Goal: Navigation & Orientation: Find specific page/section

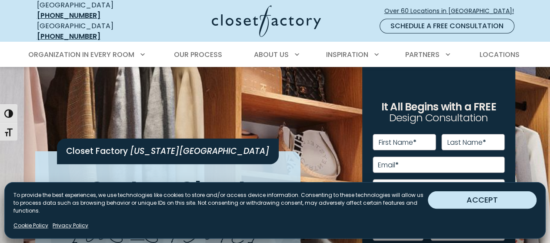
click at [482, 202] on button "ACCEPT" at bounding box center [482, 199] width 109 height 17
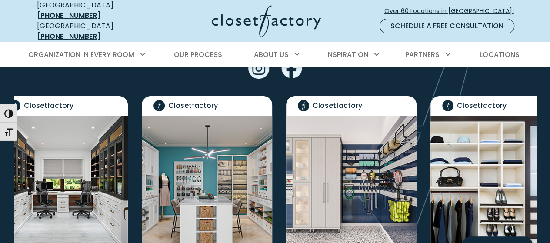
scroll to position [1740, 0]
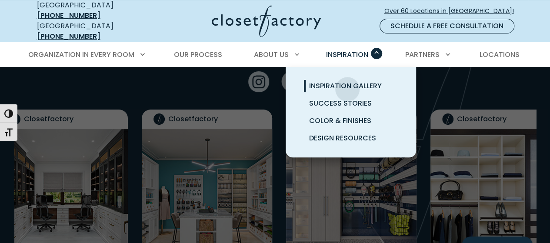
click at [348, 82] on span "Inspiration Gallery" at bounding box center [345, 86] width 73 height 10
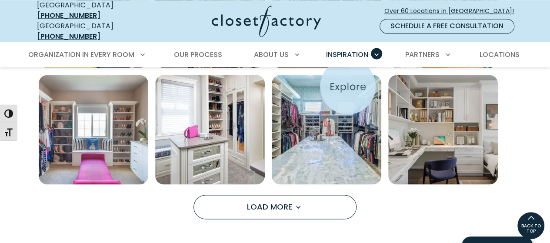
scroll to position [566, 0]
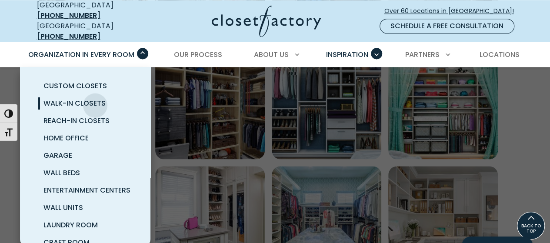
click at [95, 98] on span "Walk-In Closets" at bounding box center [75, 103] width 62 height 10
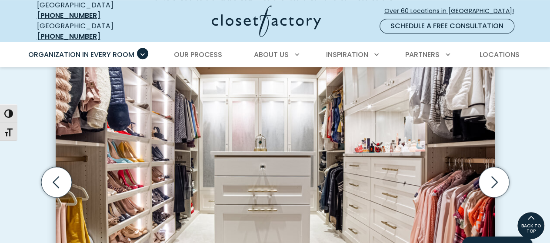
scroll to position [261, 0]
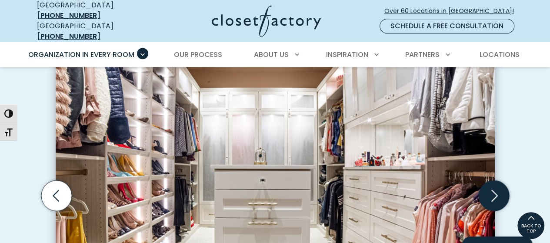
click at [495, 181] on icon "Next slide" at bounding box center [494, 196] width 30 height 30
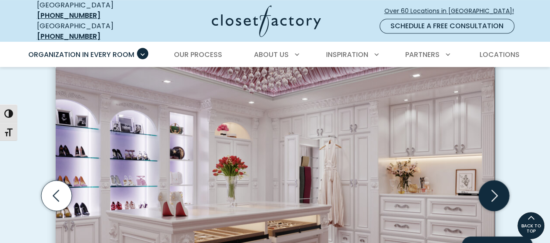
click at [493, 181] on icon "Next slide" at bounding box center [494, 196] width 30 height 30
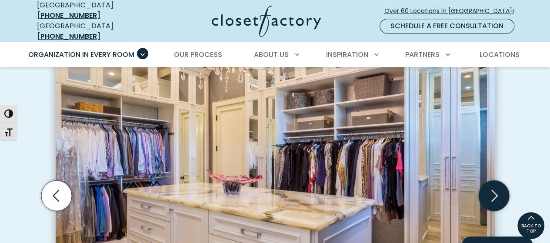
click at [493, 181] on icon "Next slide" at bounding box center [494, 196] width 30 height 30
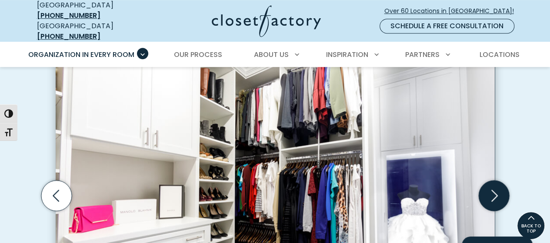
click at [493, 181] on icon "Next slide" at bounding box center [494, 196] width 30 height 30
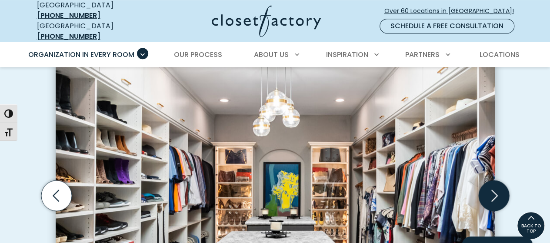
click at [493, 181] on icon "Next slide" at bounding box center [494, 196] width 30 height 30
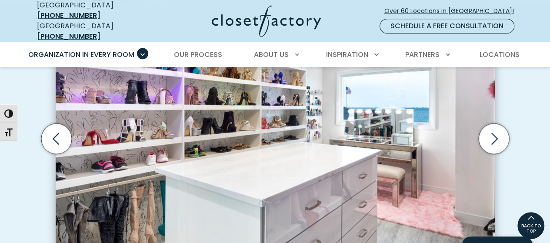
scroll to position [305, 0]
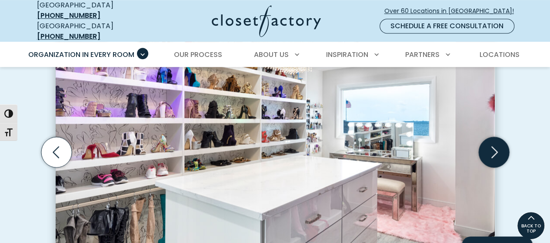
click at [494, 145] on icon "Next slide" at bounding box center [494, 152] width 30 height 30
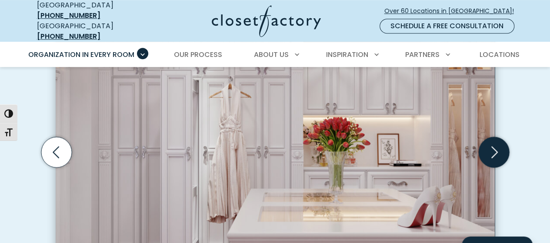
click at [488, 144] on icon "Next slide" at bounding box center [494, 152] width 30 height 30
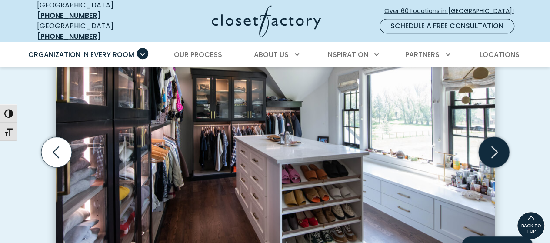
click at [496, 146] on icon "Next slide" at bounding box center [495, 152] width 7 height 12
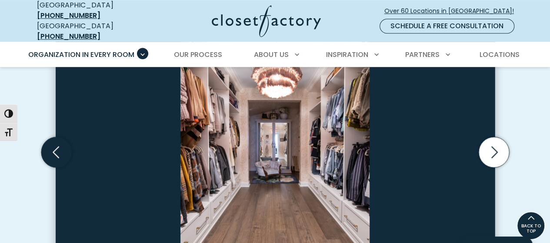
click at [45, 137] on icon "Previous slide" at bounding box center [56, 152] width 30 height 30
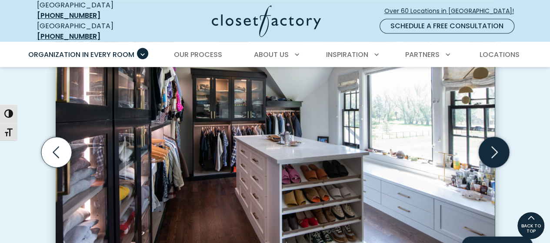
click at [500, 137] on icon "Next slide" at bounding box center [494, 152] width 30 height 30
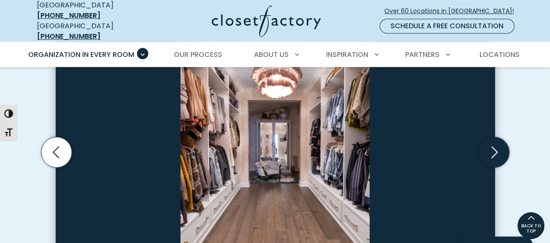
click at [500, 137] on icon "Next slide" at bounding box center [494, 152] width 30 height 30
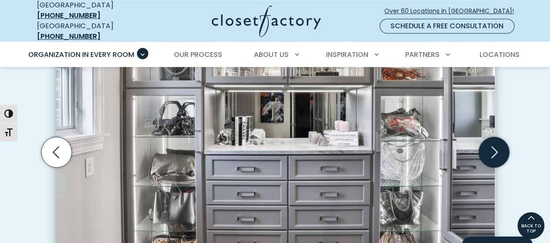
click at [498, 137] on icon "Next slide" at bounding box center [494, 152] width 30 height 30
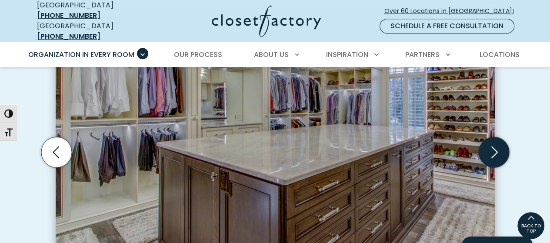
click at [495, 137] on icon "Next slide" at bounding box center [494, 152] width 30 height 30
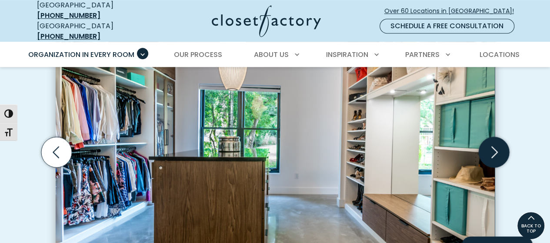
click at [486, 137] on icon "Next slide" at bounding box center [494, 152] width 30 height 30
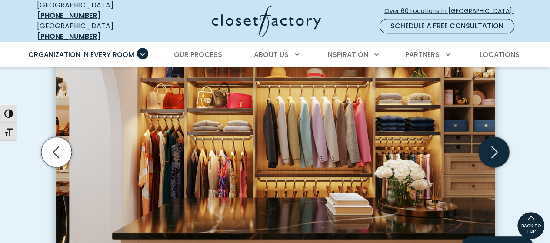
click at [491, 137] on icon "Next slide" at bounding box center [494, 152] width 30 height 30
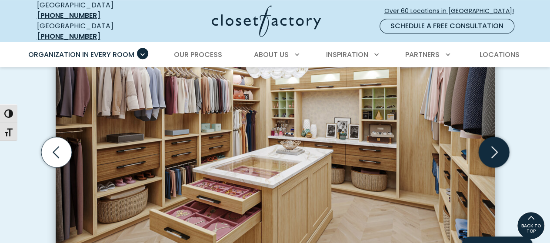
click at [491, 137] on icon "Next slide" at bounding box center [494, 152] width 30 height 30
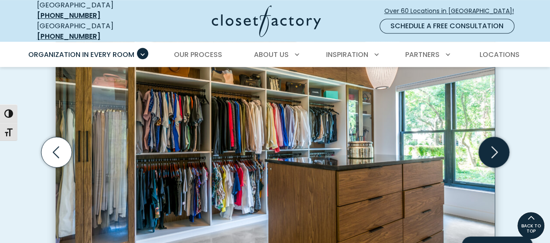
click at [490, 137] on icon "Next slide" at bounding box center [494, 152] width 30 height 30
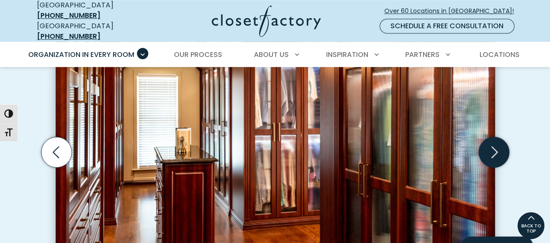
click at [490, 137] on icon "Next slide" at bounding box center [494, 152] width 30 height 30
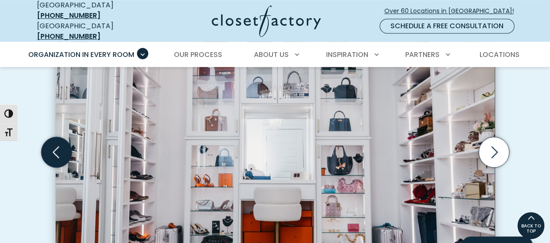
click at [56, 146] on icon "Previous slide" at bounding box center [56, 152] width 7 height 12
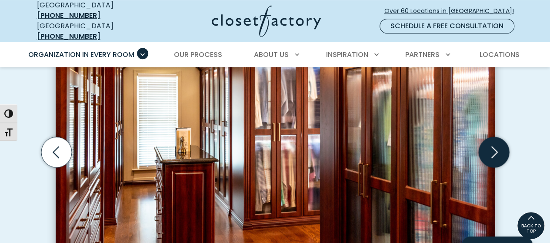
click at [500, 137] on icon "Next slide" at bounding box center [494, 152] width 30 height 30
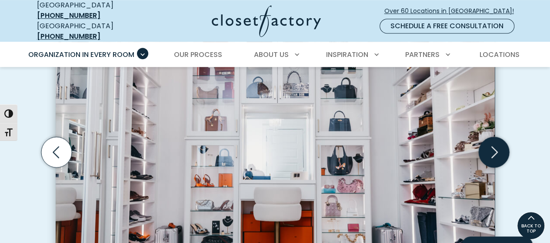
click at [500, 137] on icon "Next slide" at bounding box center [494, 152] width 30 height 30
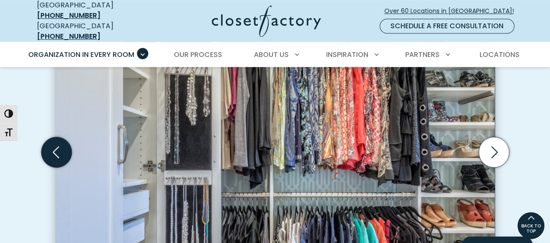
click at [59, 138] on icon "Previous slide" at bounding box center [56, 152] width 30 height 30
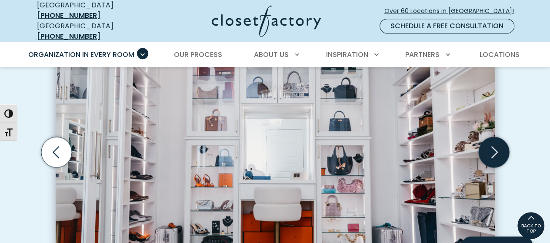
click at [494, 146] on icon "Next slide" at bounding box center [495, 152] width 7 height 12
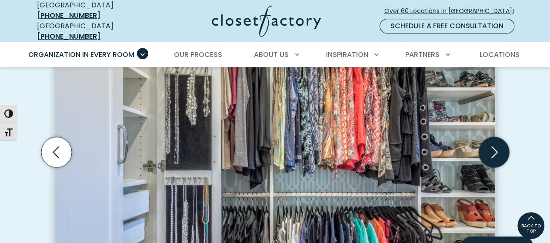
click at [494, 146] on icon "Next slide" at bounding box center [495, 152] width 7 height 12
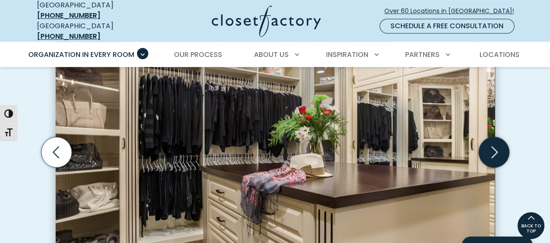
click at [491, 137] on icon "Next slide" at bounding box center [494, 152] width 30 height 30
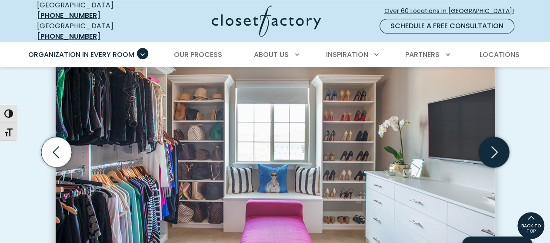
click at [490, 137] on icon "Next slide" at bounding box center [494, 152] width 30 height 30
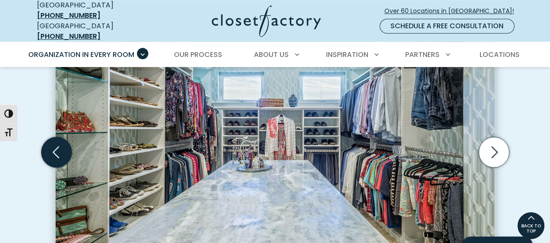
click at [46, 137] on icon "Previous slide" at bounding box center [56, 152] width 30 height 30
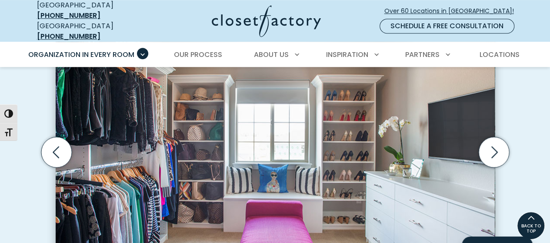
scroll to position [218, 0]
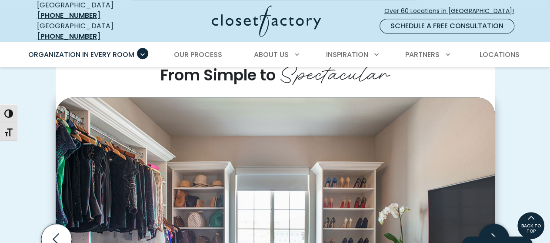
click at [495, 228] on icon "Next slide" at bounding box center [494, 239] width 30 height 30
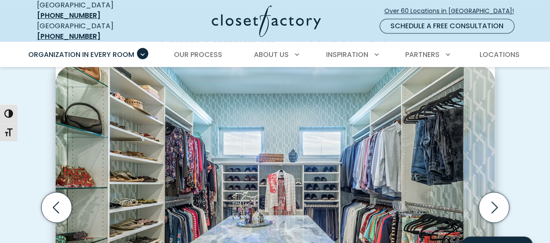
scroll to position [261, 0]
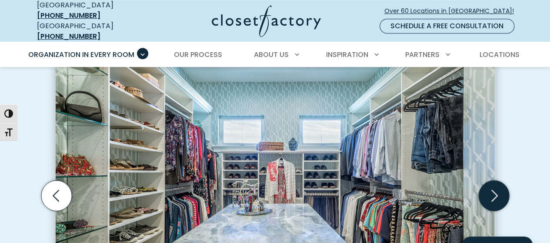
click at [488, 181] on icon "Next slide" at bounding box center [494, 196] width 30 height 30
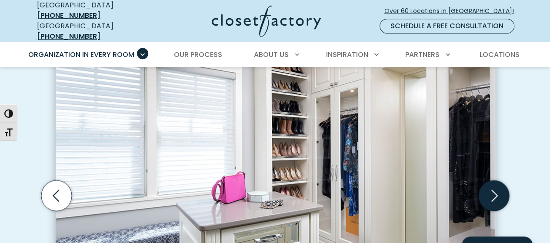
click at [487, 181] on icon "Next slide" at bounding box center [494, 196] width 30 height 30
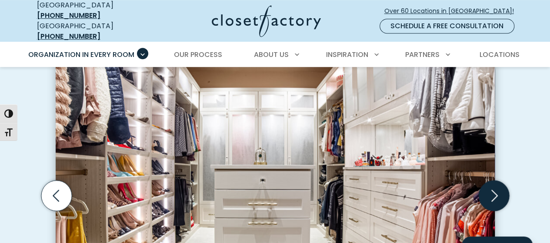
click at [487, 181] on icon "Next slide" at bounding box center [494, 196] width 30 height 30
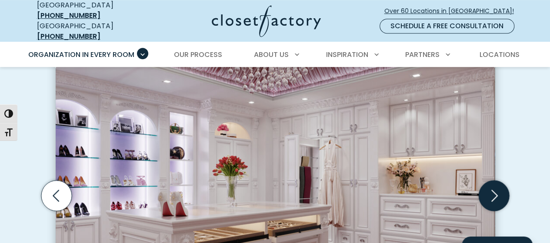
click at [487, 181] on icon "Next slide" at bounding box center [494, 196] width 30 height 30
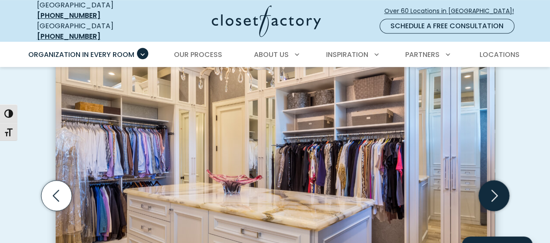
click at [487, 181] on icon "Next slide" at bounding box center [494, 196] width 30 height 30
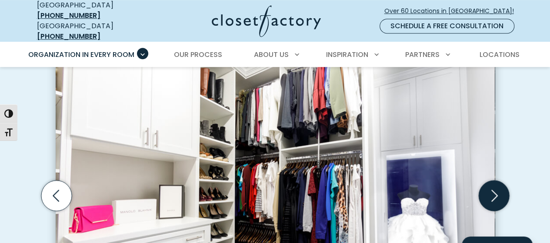
click at [487, 181] on icon "Next slide" at bounding box center [494, 196] width 30 height 30
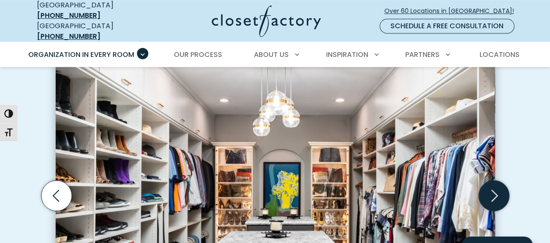
click at [487, 181] on icon "Next slide" at bounding box center [494, 196] width 30 height 30
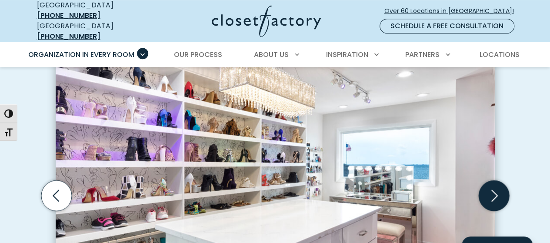
click at [487, 181] on icon "Next slide" at bounding box center [494, 196] width 30 height 30
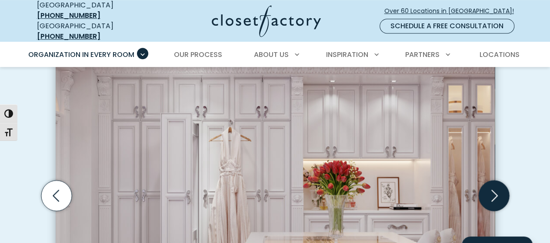
click at [485, 181] on icon "Next slide" at bounding box center [494, 196] width 30 height 30
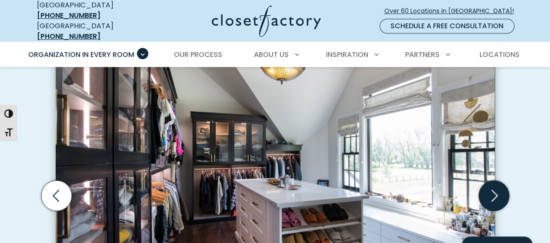
click at [485, 181] on icon "Next slide" at bounding box center [494, 196] width 30 height 30
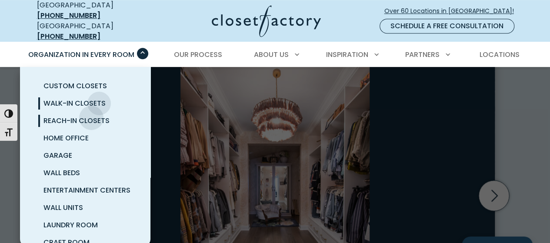
click at [91, 116] on span "Reach-In Closets" at bounding box center [77, 121] width 66 height 10
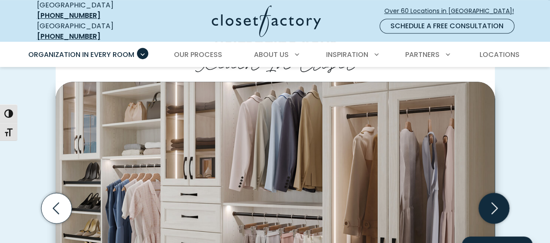
click at [498, 204] on icon "Next slide" at bounding box center [494, 208] width 30 height 30
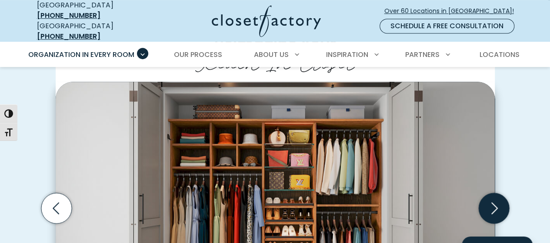
click at [498, 204] on icon "Next slide" at bounding box center [494, 208] width 30 height 30
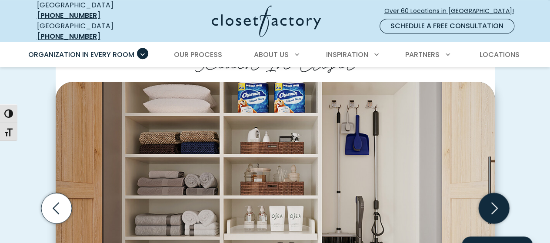
click at [498, 204] on icon "Next slide" at bounding box center [494, 208] width 30 height 30
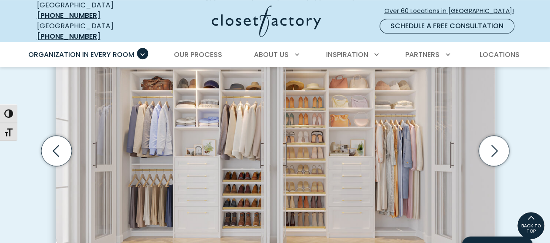
scroll to position [260, 0]
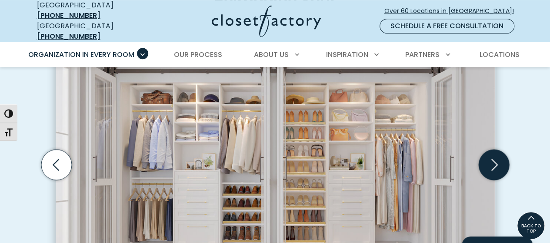
click at [497, 162] on icon "Next slide" at bounding box center [494, 165] width 30 height 30
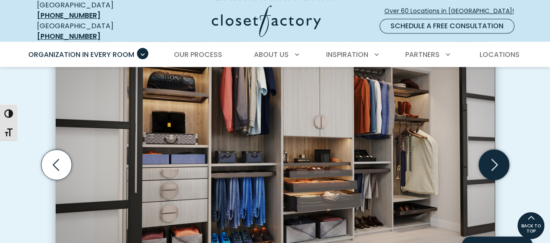
click at [497, 162] on icon "Next slide" at bounding box center [494, 165] width 30 height 30
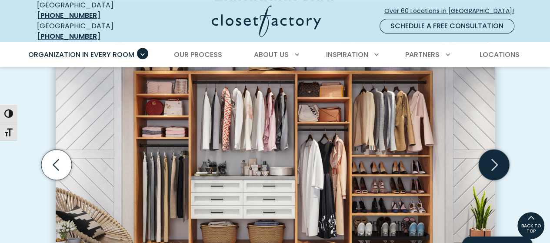
click at [493, 154] on icon "Next slide" at bounding box center [494, 165] width 30 height 30
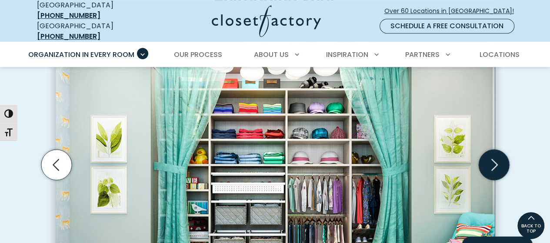
click at [493, 154] on icon "Next slide" at bounding box center [494, 165] width 30 height 30
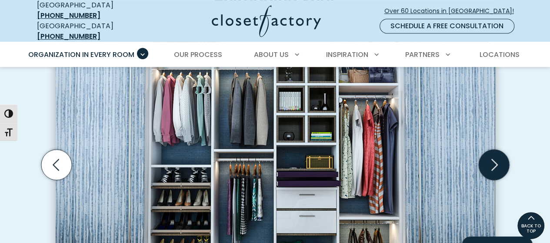
click at [493, 154] on icon "Next slide" at bounding box center [494, 165] width 30 height 30
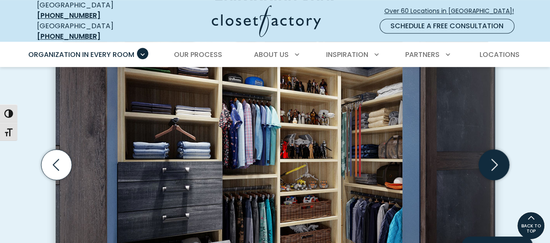
click at [493, 154] on icon "Next slide" at bounding box center [494, 165] width 30 height 30
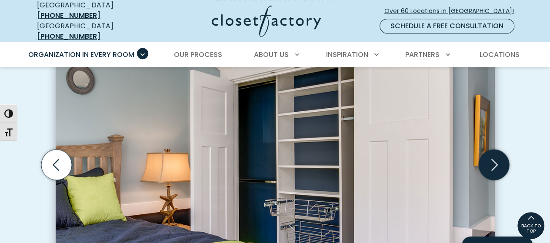
click at [493, 154] on icon "Next slide" at bounding box center [494, 165] width 30 height 30
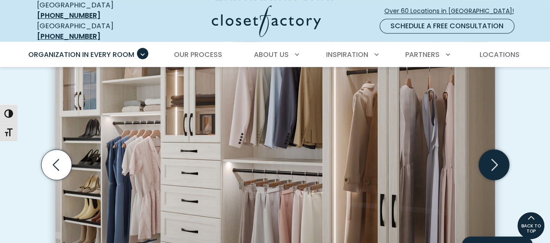
click at [493, 154] on icon "Next slide" at bounding box center [494, 165] width 30 height 30
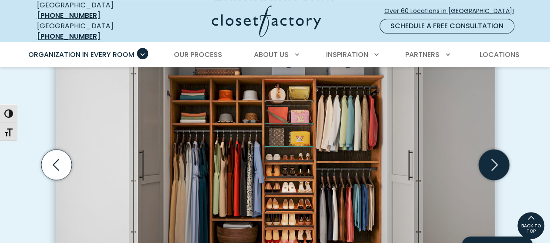
click at [491, 155] on icon "Next slide" at bounding box center [494, 165] width 30 height 30
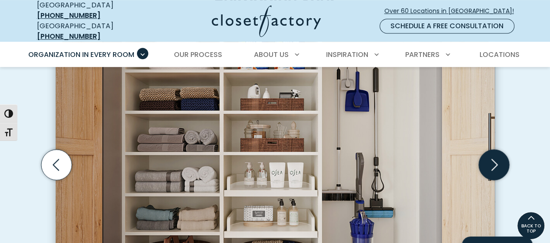
click at [489, 156] on icon "Next slide" at bounding box center [494, 165] width 30 height 30
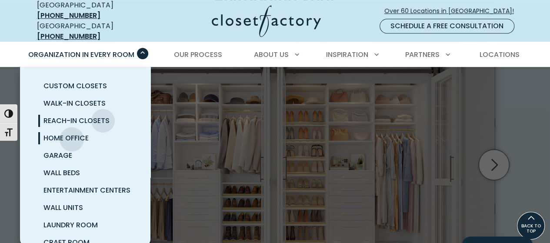
click at [72, 133] on span "Home Office" at bounding box center [66, 138] width 45 height 10
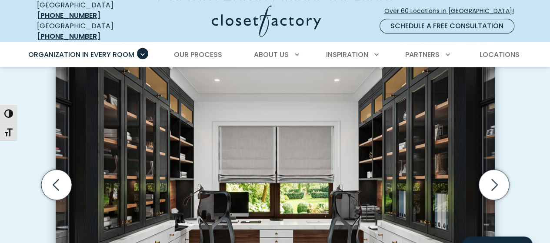
scroll to position [304, 0]
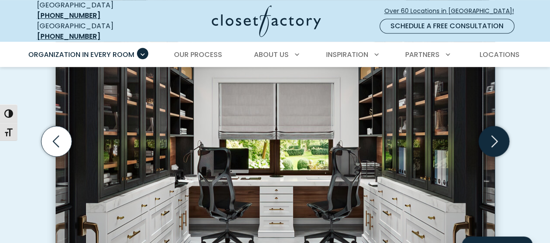
click at [491, 143] on icon "Next slide" at bounding box center [494, 141] width 30 height 30
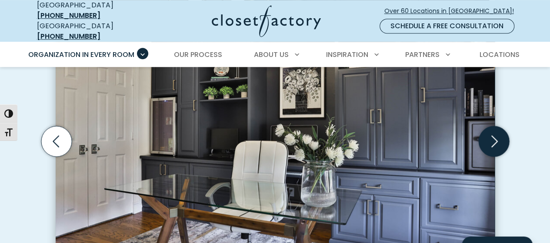
click at [491, 143] on icon "Next slide" at bounding box center [494, 141] width 30 height 30
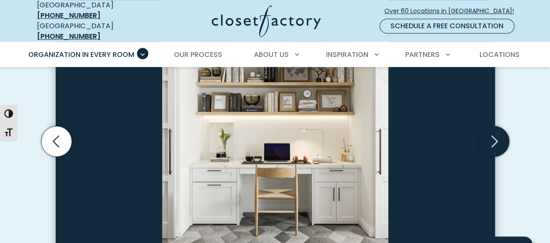
click at [491, 143] on icon "Next slide" at bounding box center [494, 141] width 30 height 30
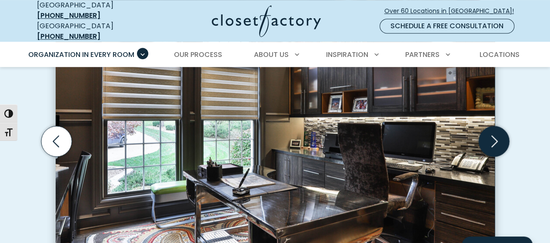
click at [491, 143] on icon "Next slide" at bounding box center [494, 141] width 30 height 30
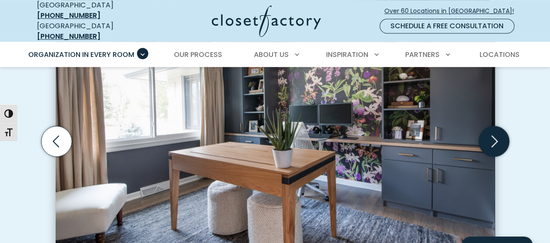
click at [490, 143] on icon "Next slide" at bounding box center [494, 141] width 30 height 30
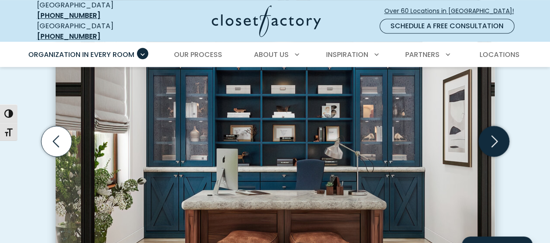
click at [490, 143] on icon "Next slide" at bounding box center [494, 141] width 30 height 30
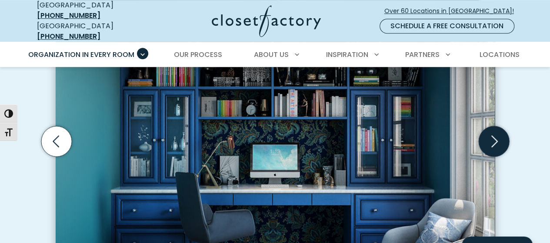
click at [490, 143] on icon "Next slide" at bounding box center [494, 141] width 30 height 30
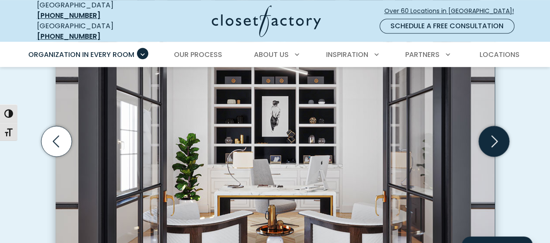
click at [490, 143] on icon "Next slide" at bounding box center [494, 141] width 30 height 30
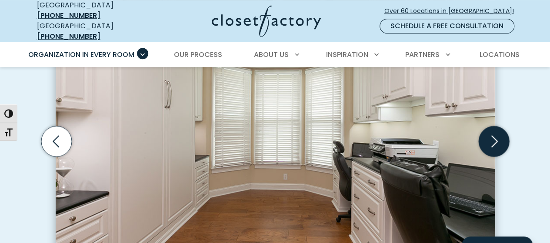
click at [490, 143] on icon "Next slide" at bounding box center [494, 141] width 30 height 30
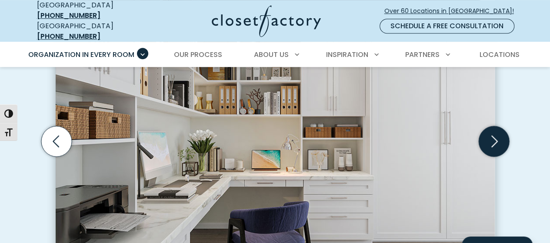
click at [490, 143] on icon "Next slide" at bounding box center [494, 141] width 30 height 30
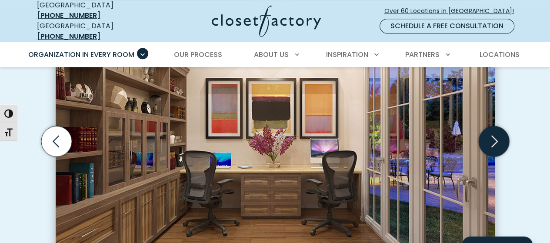
click at [495, 138] on icon "Next slide" at bounding box center [494, 141] width 30 height 30
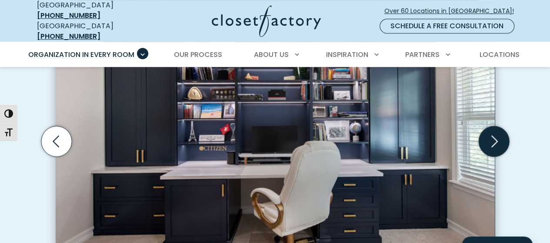
click at [495, 138] on icon "Next slide" at bounding box center [494, 141] width 30 height 30
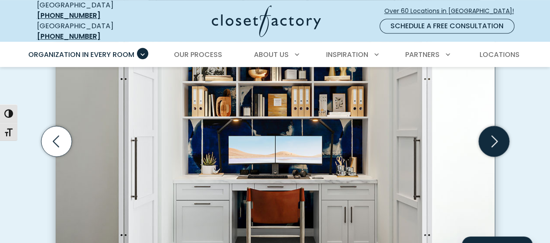
click at [495, 138] on icon "Next slide" at bounding box center [494, 141] width 30 height 30
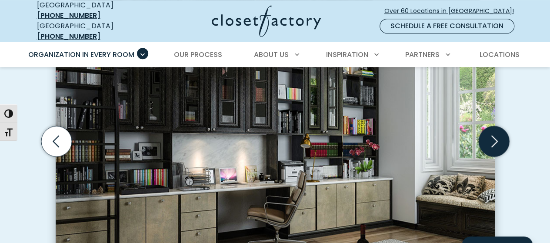
click at [495, 138] on icon "Next slide" at bounding box center [494, 141] width 30 height 30
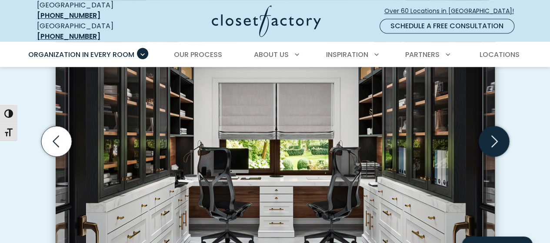
click at [495, 138] on icon "Next slide" at bounding box center [494, 141] width 30 height 30
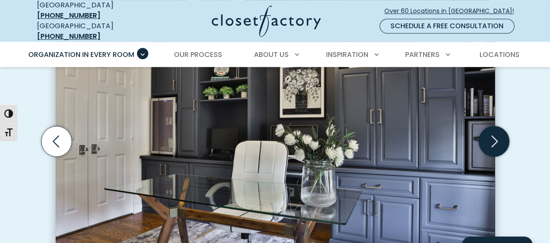
click at [495, 138] on icon "Next slide" at bounding box center [494, 141] width 30 height 30
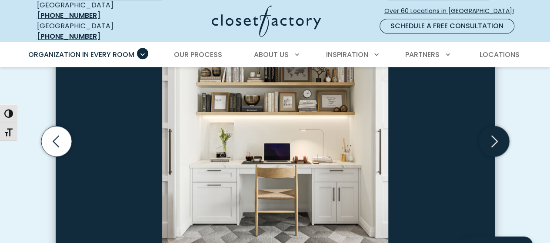
click at [495, 138] on icon "Next slide" at bounding box center [494, 141] width 30 height 30
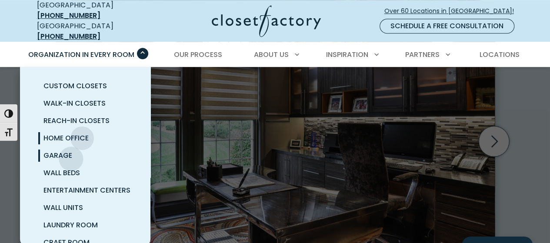
click at [71, 152] on span "Garage" at bounding box center [58, 156] width 29 height 10
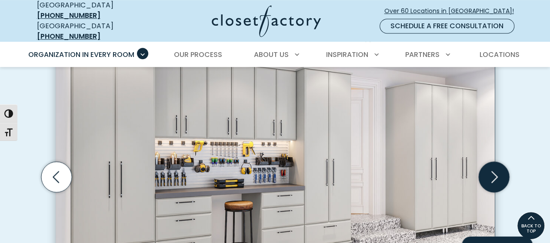
click at [485, 174] on icon "Next slide" at bounding box center [494, 176] width 30 height 30
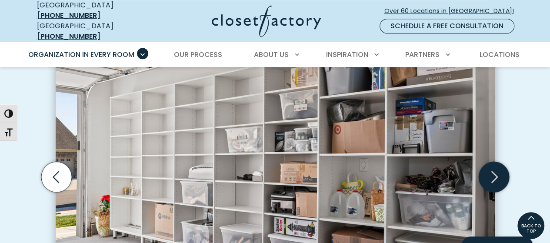
click at [485, 174] on icon "Next slide" at bounding box center [494, 176] width 30 height 30
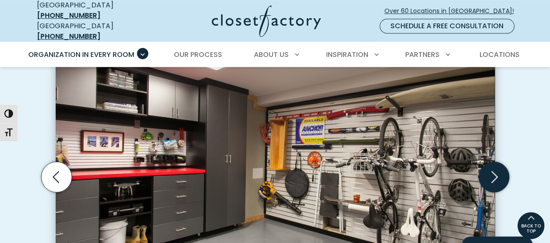
click at [484, 168] on icon "Next slide" at bounding box center [494, 176] width 30 height 30
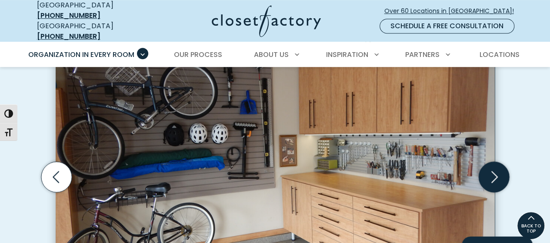
click at [483, 168] on icon "Next slide" at bounding box center [494, 176] width 30 height 30
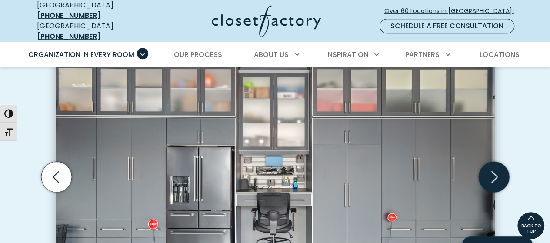
click at [487, 174] on icon "Next slide" at bounding box center [494, 176] width 30 height 30
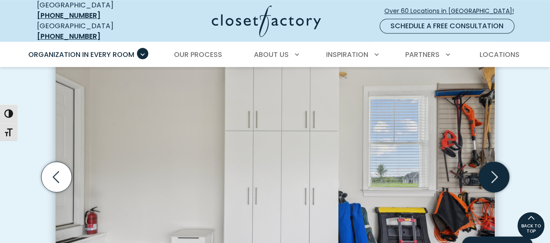
click at [487, 174] on icon "Next slide" at bounding box center [494, 176] width 30 height 30
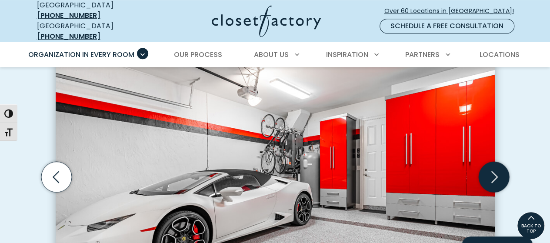
click at [487, 174] on icon "Next slide" at bounding box center [494, 176] width 30 height 30
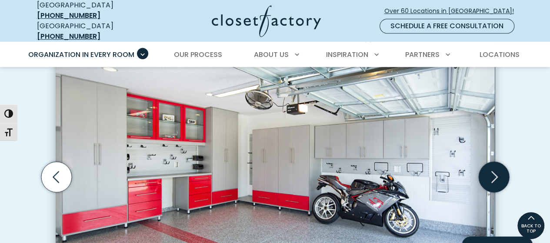
click at [487, 174] on icon "Next slide" at bounding box center [494, 176] width 30 height 30
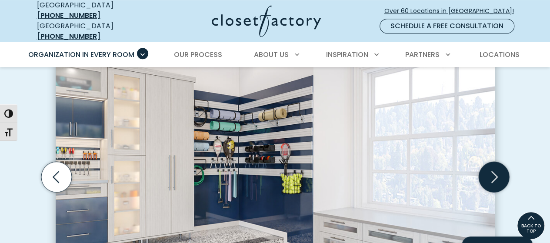
click at [487, 174] on icon "Next slide" at bounding box center [494, 176] width 30 height 30
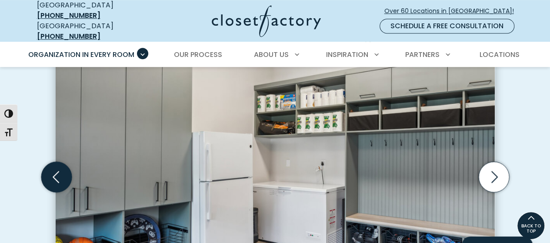
click at [72, 172] on icon "Previous slide" at bounding box center [56, 176] width 37 height 37
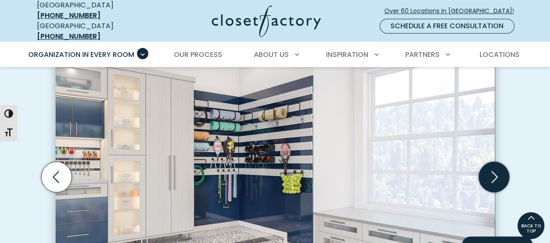
click at [491, 174] on icon "Next slide" at bounding box center [494, 176] width 30 height 30
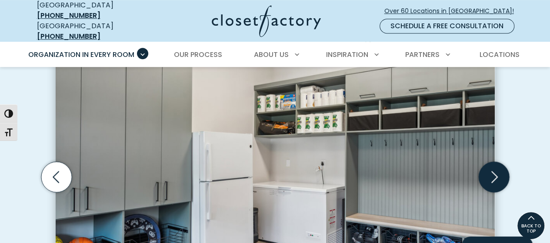
click at [491, 177] on icon "Next slide" at bounding box center [494, 176] width 30 height 30
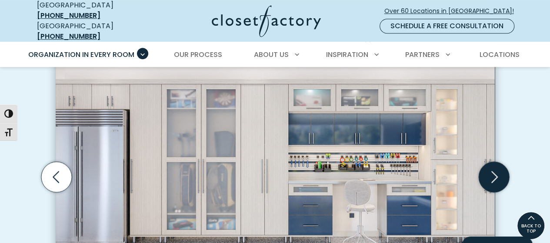
click at [491, 177] on icon "Next slide" at bounding box center [494, 176] width 30 height 30
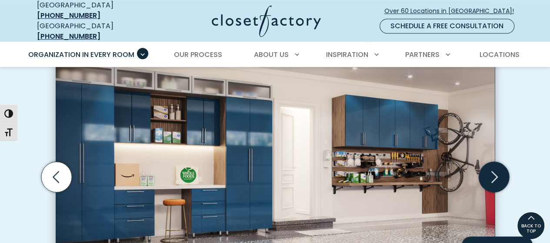
click at [491, 177] on icon "Next slide" at bounding box center [494, 176] width 30 height 30
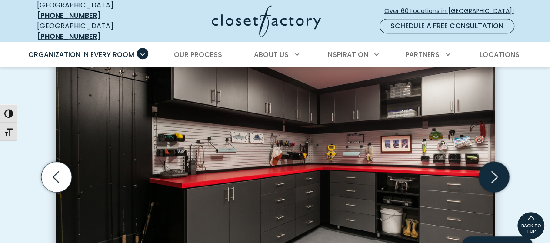
click at [491, 177] on icon "Next slide" at bounding box center [494, 176] width 30 height 30
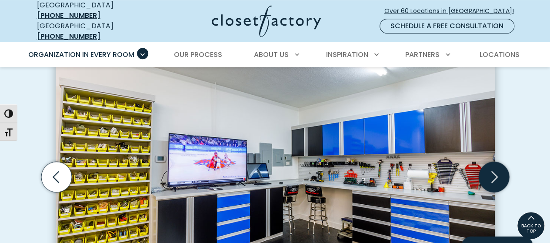
click at [491, 177] on icon "Next slide" at bounding box center [494, 176] width 30 height 30
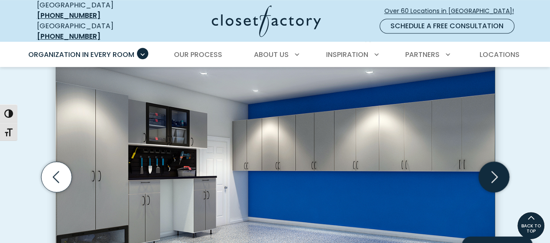
click at [491, 177] on icon "Next slide" at bounding box center [494, 176] width 30 height 30
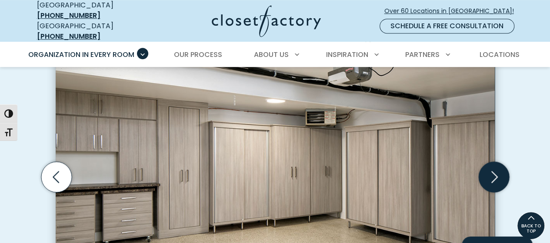
click at [491, 177] on icon "Next slide" at bounding box center [494, 176] width 30 height 30
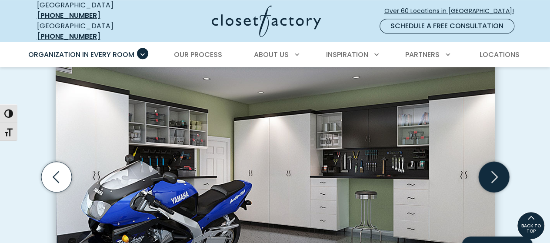
click at [491, 177] on icon "Next slide" at bounding box center [494, 176] width 30 height 30
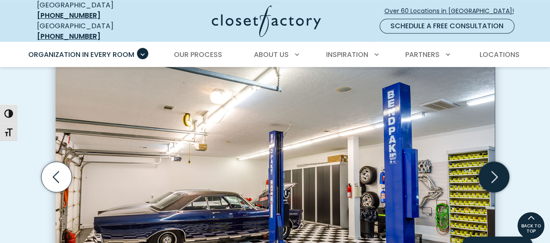
click at [491, 177] on icon "Next slide" at bounding box center [494, 176] width 30 height 30
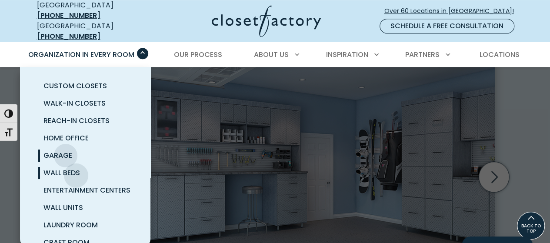
click at [77, 168] on span "Wall Beds" at bounding box center [62, 173] width 37 height 10
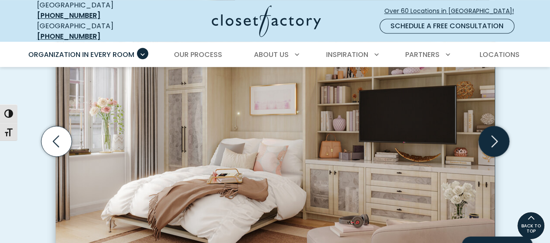
click at [492, 135] on icon "Next slide" at bounding box center [494, 141] width 30 height 30
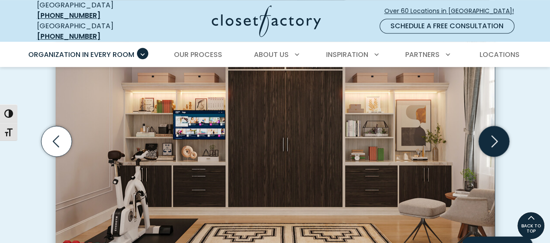
click at [492, 135] on icon "Next slide" at bounding box center [494, 141] width 30 height 30
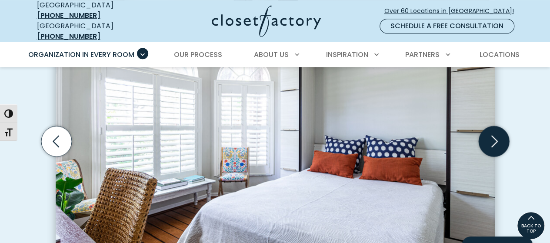
click at [492, 135] on icon "Next slide" at bounding box center [494, 141] width 30 height 30
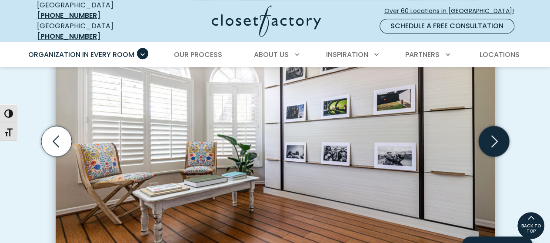
click at [492, 135] on icon "Next slide" at bounding box center [494, 141] width 30 height 30
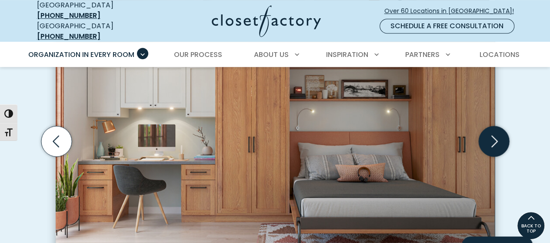
click at [492, 135] on icon "Next slide" at bounding box center [494, 141] width 30 height 30
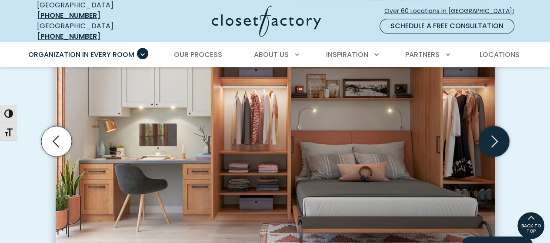
click at [492, 135] on icon "Next slide" at bounding box center [494, 141] width 30 height 30
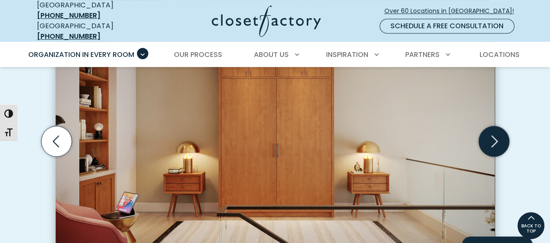
click at [491, 137] on icon "Next slide" at bounding box center [494, 141] width 30 height 30
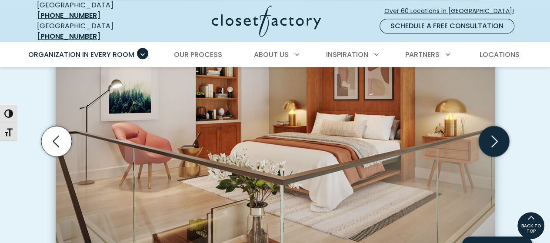
click at [490, 139] on icon "Next slide" at bounding box center [494, 141] width 30 height 30
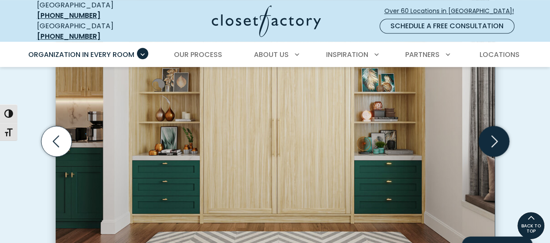
click at [489, 139] on icon "Next slide" at bounding box center [494, 141] width 30 height 30
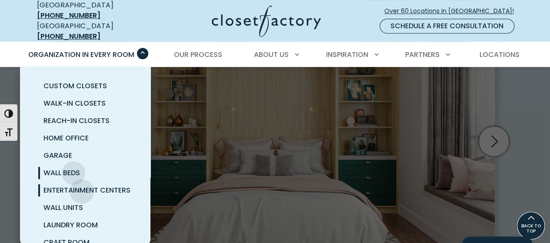
click at [82, 185] on span "Entertainment Centers" at bounding box center [87, 190] width 87 height 10
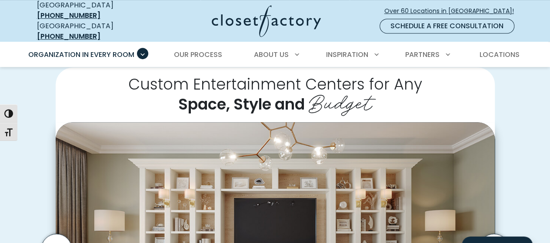
scroll to position [261, 0]
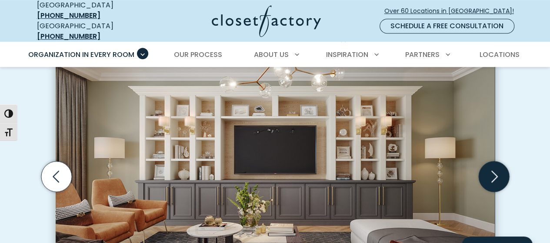
click at [500, 161] on icon "Next slide" at bounding box center [494, 176] width 30 height 30
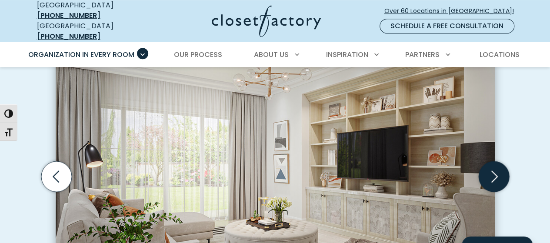
click at [500, 161] on icon "Next slide" at bounding box center [494, 176] width 30 height 30
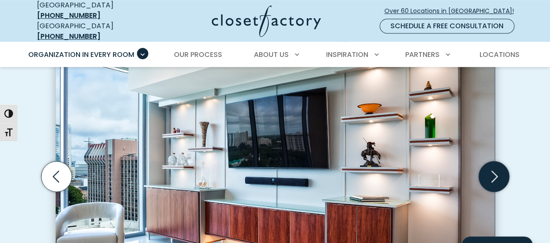
click at [500, 161] on icon "Next slide" at bounding box center [494, 176] width 30 height 30
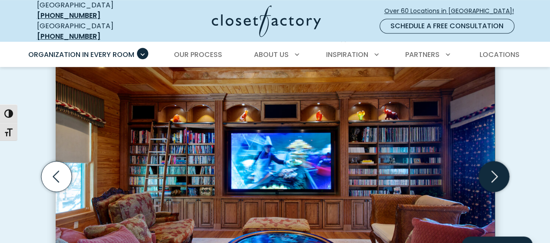
click at [500, 161] on icon "Next slide" at bounding box center [494, 176] width 30 height 30
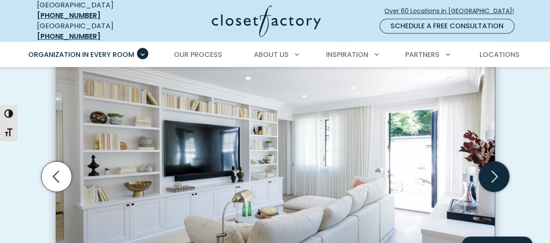
click at [500, 162] on icon "Next slide" at bounding box center [494, 176] width 30 height 30
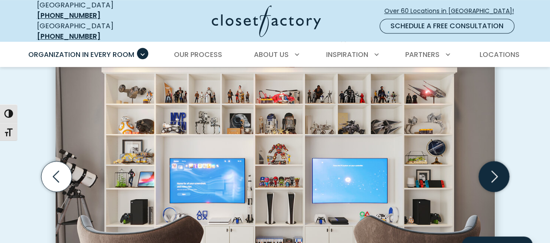
click at [500, 162] on icon "Next slide" at bounding box center [494, 176] width 30 height 30
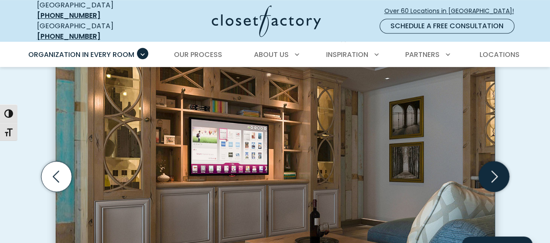
click at [500, 162] on icon "Next slide" at bounding box center [494, 176] width 30 height 30
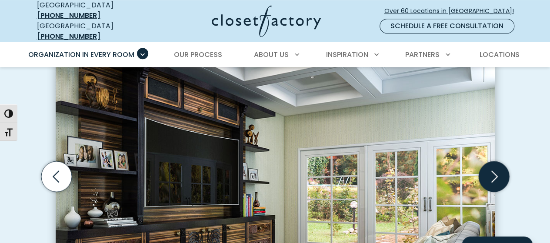
click at [500, 162] on icon "Next slide" at bounding box center [494, 176] width 30 height 30
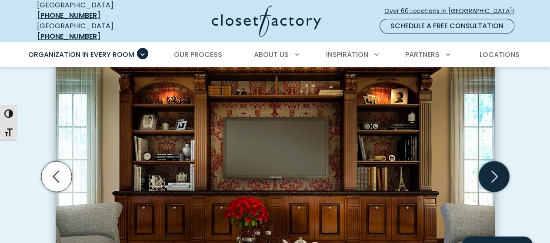
click at [500, 162] on icon "Next slide" at bounding box center [494, 176] width 30 height 30
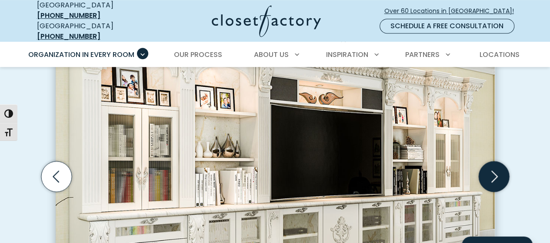
click at [500, 163] on icon "Next slide" at bounding box center [494, 176] width 30 height 30
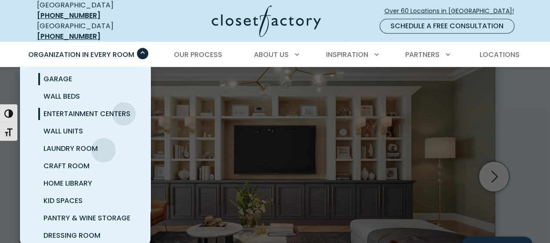
scroll to position [87, 0]
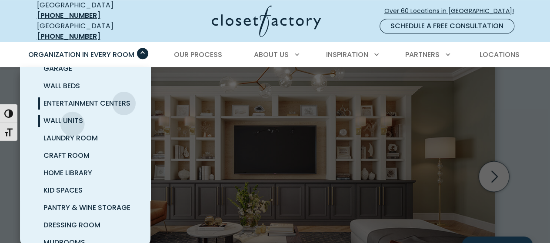
click at [72, 116] on span "Wall Units" at bounding box center [64, 121] width 40 height 10
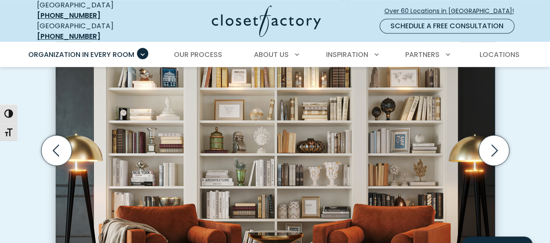
scroll to position [304, 0]
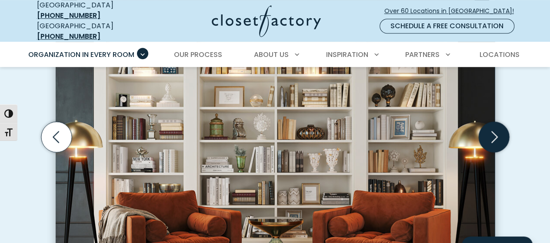
click at [501, 133] on icon "Next slide" at bounding box center [494, 137] width 30 height 30
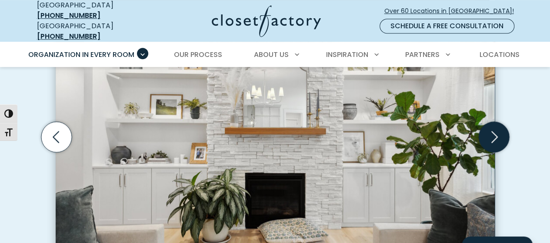
click at [501, 133] on icon "Next slide" at bounding box center [494, 137] width 30 height 30
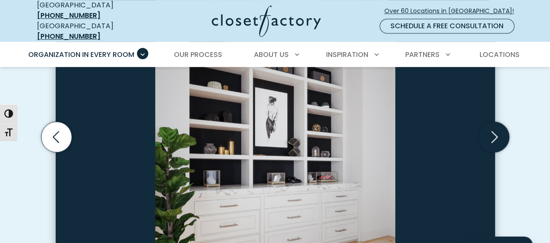
click at [501, 133] on icon "Next slide" at bounding box center [494, 137] width 30 height 30
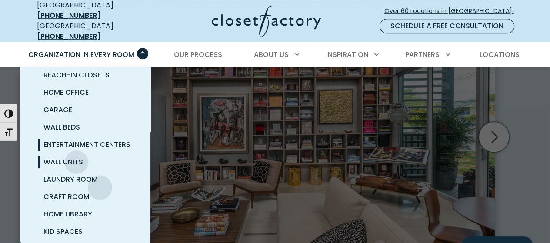
scroll to position [87, 0]
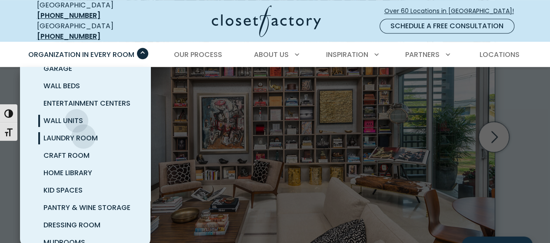
click at [84, 133] on span "Laundry Room" at bounding box center [71, 138] width 54 height 10
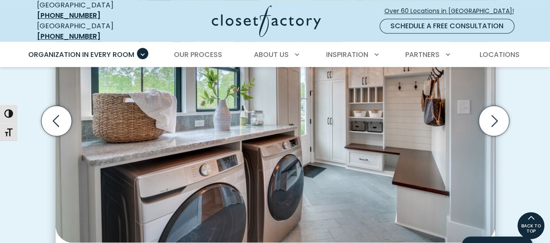
scroll to position [304, 0]
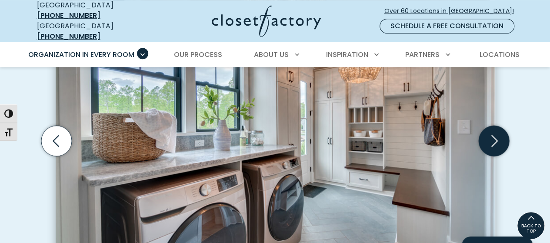
click at [495, 133] on icon "Next slide" at bounding box center [494, 141] width 30 height 30
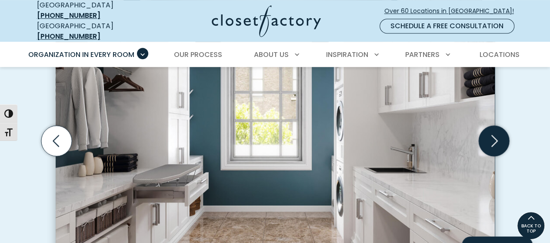
click at [495, 133] on icon "Next slide" at bounding box center [494, 141] width 30 height 30
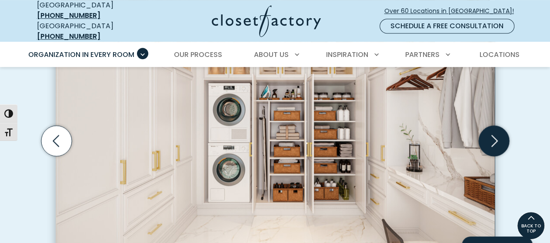
click at [495, 133] on icon "Next slide" at bounding box center [494, 141] width 30 height 30
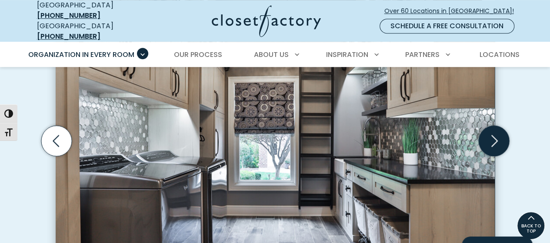
click at [495, 133] on icon "Next slide" at bounding box center [494, 141] width 30 height 30
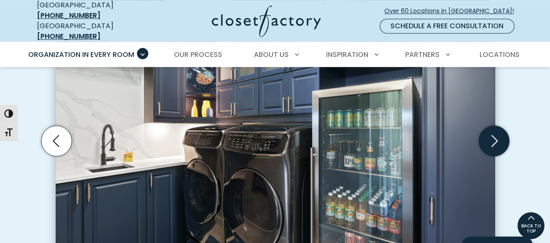
click at [495, 133] on icon "Next slide" at bounding box center [494, 141] width 30 height 30
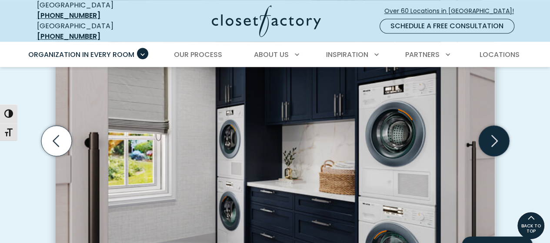
click at [495, 134] on icon "Next slide" at bounding box center [494, 141] width 30 height 30
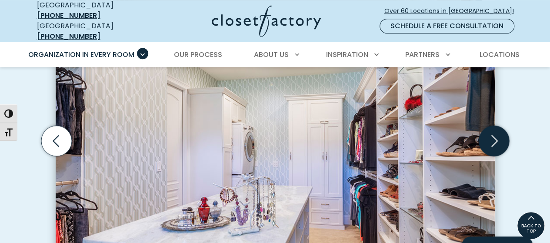
click at [495, 134] on icon "Next slide" at bounding box center [494, 141] width 30 height 30
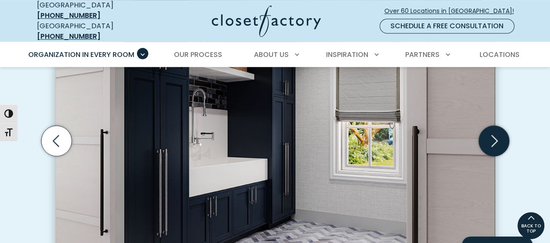
click at [495, 134] on icon "Next slide" at bounding box center [494, 141] width 30 height 30
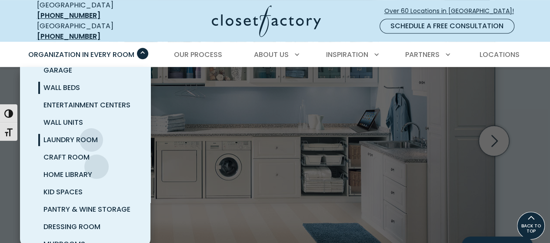
scroll to position [102, 0]
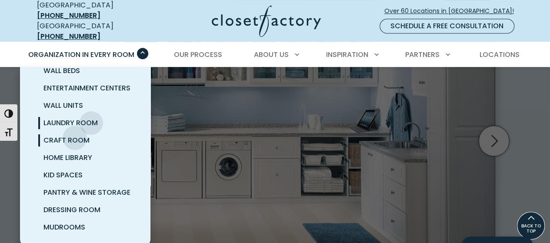
click at [75, 135] on span "Craft Room" at bounding box center [67, 140] width 46 height 10
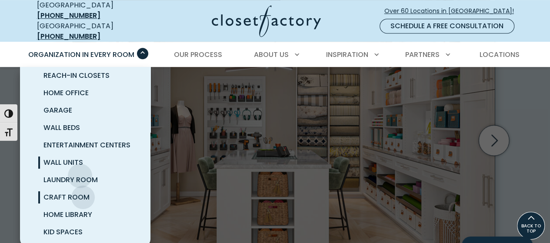
scroll to position [102, 0]
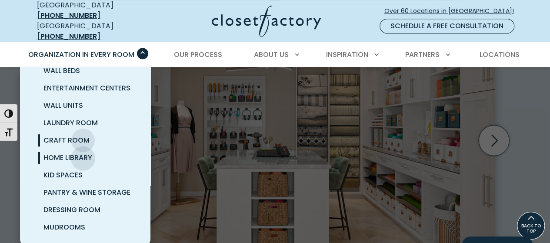
click at [83, 153] on span "Home Library" at bounding box center [68, 158] width 49 height 10
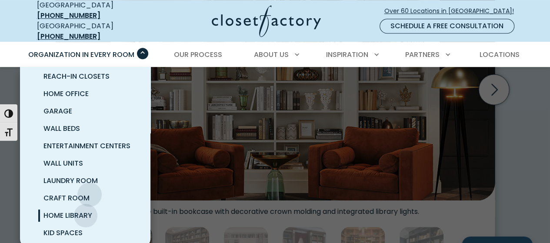
scroll to position [102, 0]
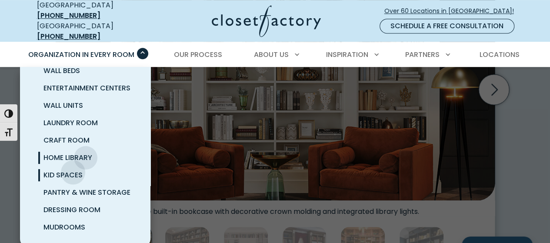
click at [73, 170] on span "Kid Spaces" at bounding box center [63, 175] width 39 height 10
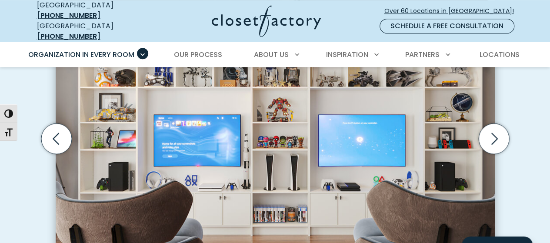
scroll to position [305, 0]
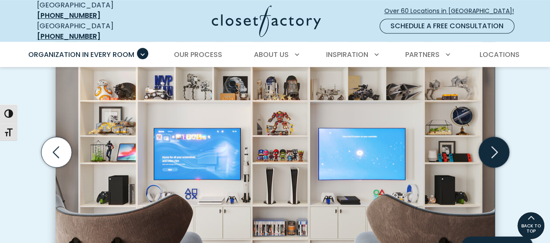
click at [507, 149] on icon "Next slide" at bounding box center [494, 152] width 30 height 30
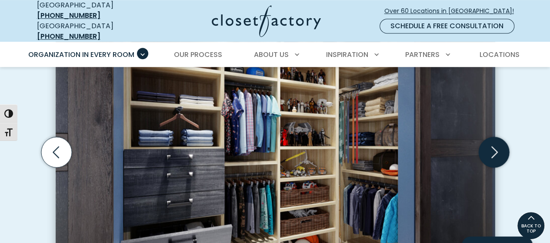
click at [505, 149] on icon "Next slide" at bounding box center [494, 152] width 30 height 30
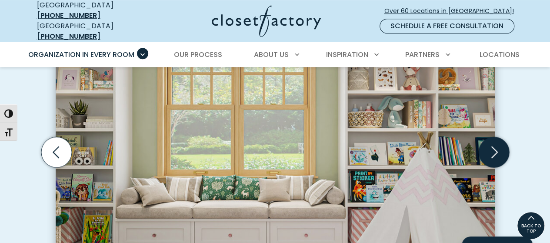
click at [505, 149] on icon "Next slide" at bounding box center [494, 152] width 30 height 30
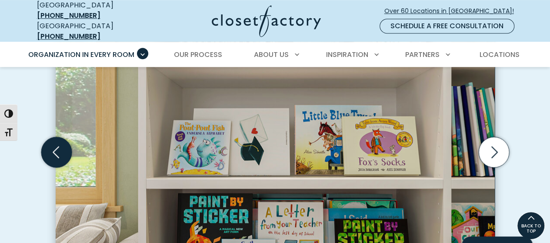
click at [64, 151] on icon "Previous slide" at bounding box center [56, 152] width 30 height 30
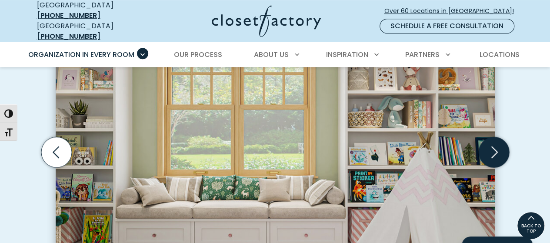
click at [490, 151] on icon "Next slide" at bounding box center [494, 152] width 30 height 30
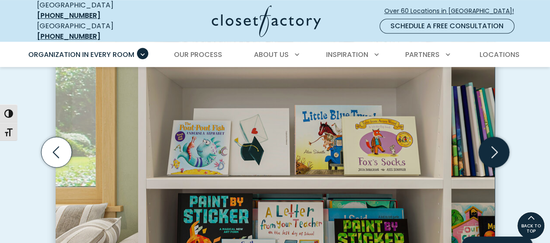
click at [490, 151] on icon "Next slide" at bounding box center [494, 152] width 30 height 30
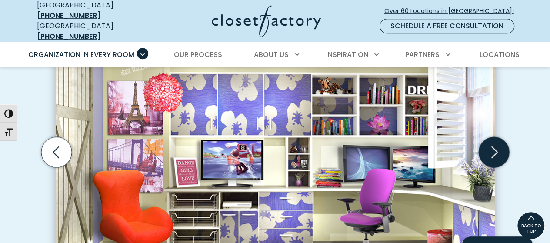
click at [490, 151] on icon "Next slide" at bounding box center [494, 152] width 30 height 30
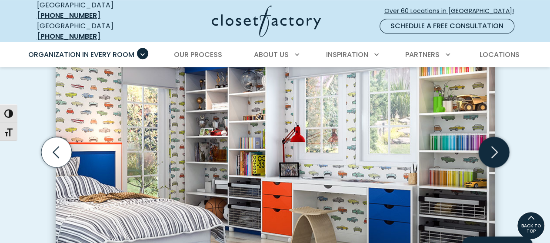
click at [490, 151] on icon "Next slide" at bounding box center [494, 152] width 30 height 30
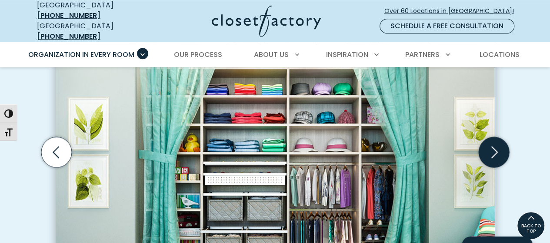
click at [490, 151] on icon "Next slide" at bounding box center [494, 152] width 30 height 30
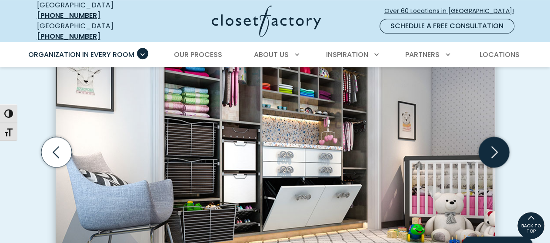
click at [490, 151] on icon "Next slide" at bounding box center [494, 152] width 30 height 30
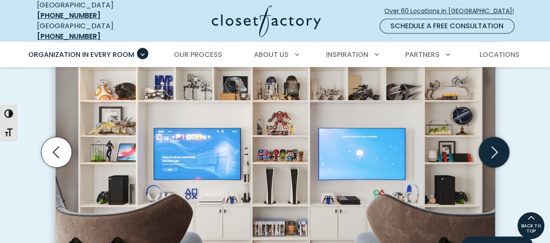
click at [490, 151] on icon "Next slide" at bounding box center [494, 152] width 30 height 30
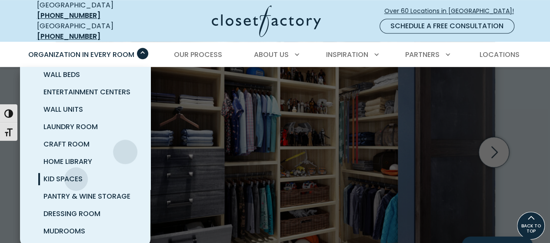
scroll to position [102, 0]
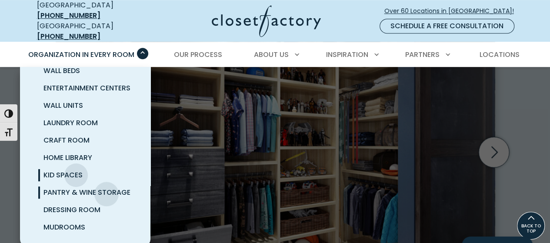
click at [107, 188] on span "Pantry & Wine Storage" at bounding box center [87, 193] width 87 height 10
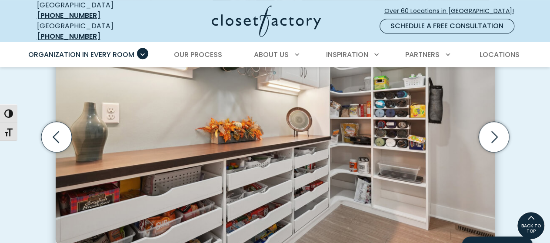
scroll to position [260, 0]
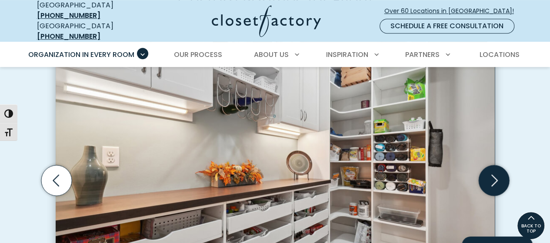
click at [496, 179] on icon "Next slide" at bounding box center [494, 180] width 30 height 30
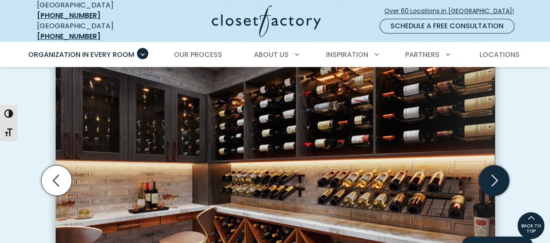
click at [496, 179] on icon "Next slide" at bounding box center [494, 180] width 30 height 30
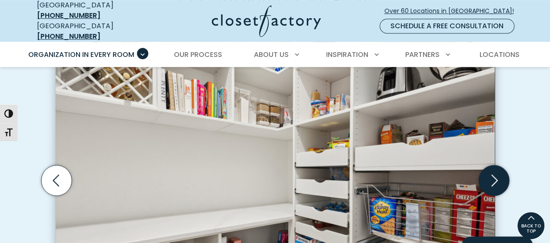
click at [496, 179] on icon "Next slide" at bounding box center [494, 180] width 30 height 30
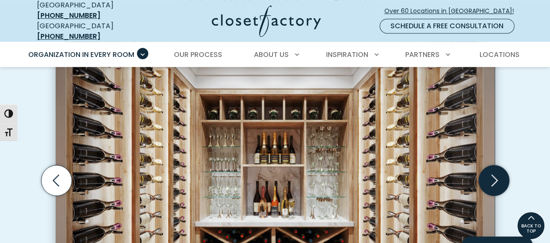
click at [496, 179] on icon "Next slide" at bounding box center [494, 180] width 30 height 30
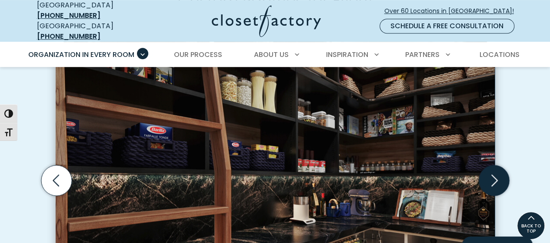
click at [495, 174] on icon "Next slide" at bounding box center [494, 180] width 30 height 30
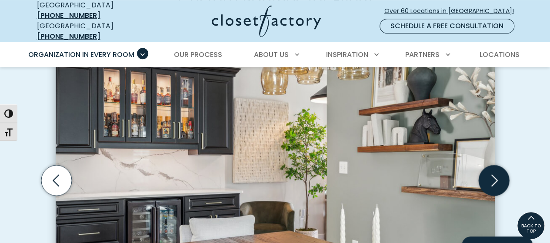
click at [495, 174] on icon "Next slide" at bounding box center [494, 180] width 30 height 30
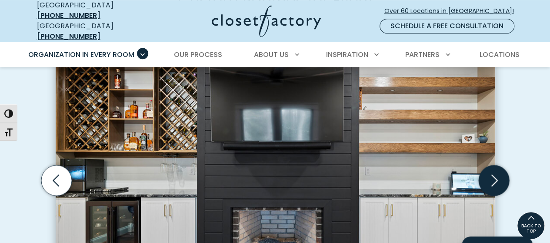
click at [494, 172] on icon "Next slide" at bounding box center [494, 180] width 30 height 30
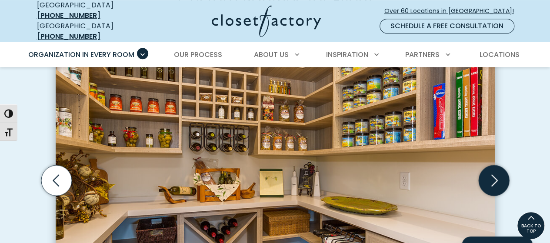
click at [494, 172] on icon "Next slide" at bounding box center [494, 180] width 30 height 30
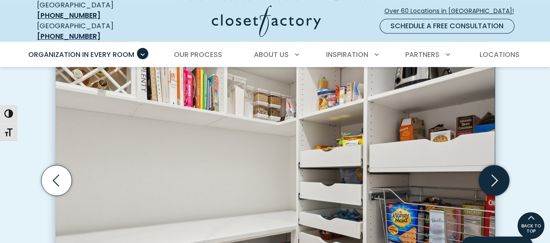
click at [494, 172] on icon "Next slide" at bounding box center [494, 180] width 30 height 30
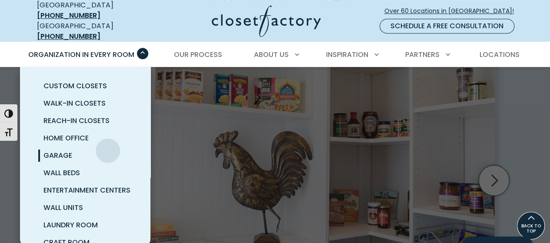
scroll to position [102, 0]
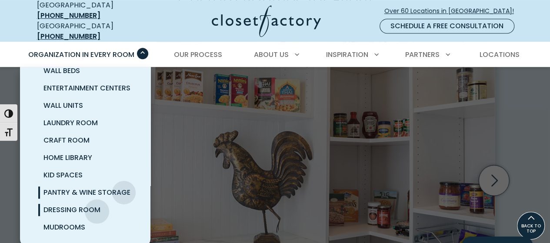
click at [97, 205] on span "Dressing Room" at bounding box center [72, 210] width 57 height 10
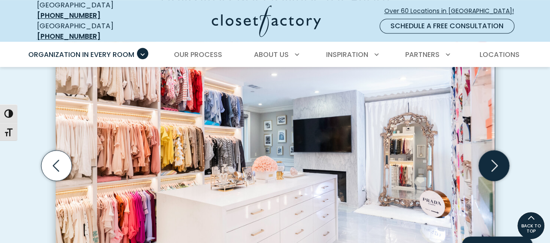
click at [487, 164] on icon "Next slide" at bounding box center [494, 166] width 30 height 30
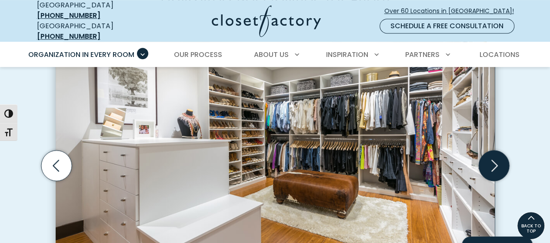
click at [487, 164] on icon "Next slide" at bounding box center [494, 166] width 30 height 30
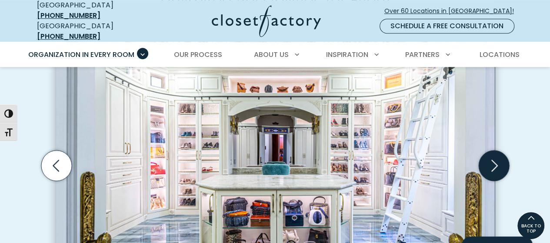
click at [487, 164] on icon "Next slide" at bounding box center [494, 166] width 30 height 30
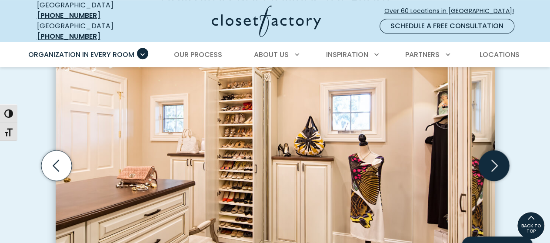
click at [492, 161] on icon "Next slide" at bounding box center [494, 166] width 30 height 30
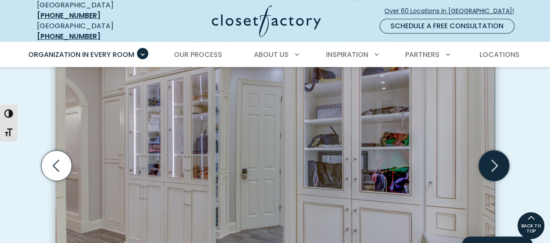
click at [492, 161] on icon "Next slide" at bounding box center [494, 166] width 30 height 30
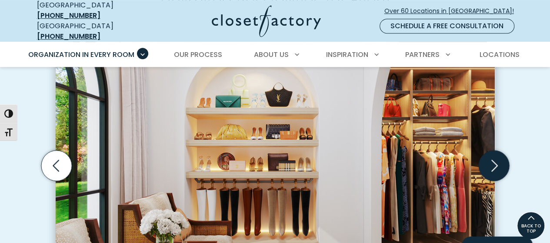
click at [492, 161] on icon "Next slide" at bounding box center [494, 166] width 30 height 30
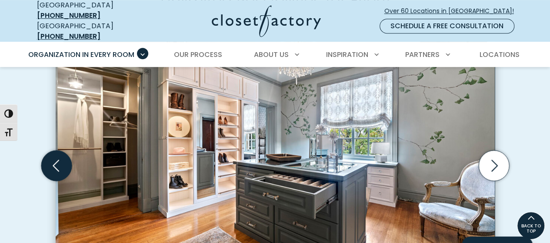
click at [57, 161] on icon "Previous slide" at bounding box center [56, 166] width 30 height 30
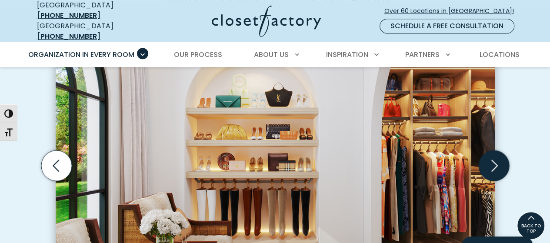
click at [500, 158] on icon "Next slide" at bounding box center [494, 166] width 30 height 30
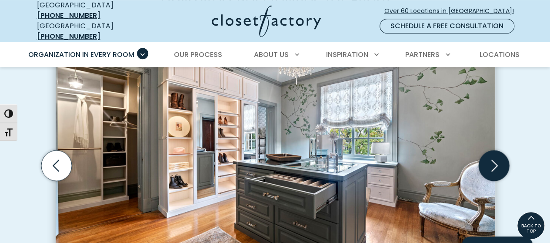
click at [500, 158] on icon "Next slide" at bounding box center [494, 166] width 30 height 30
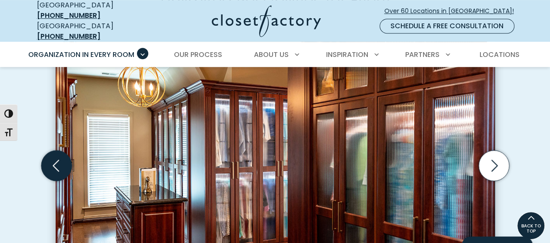
click at [66, 169] on icon "Previous slide" at bounding box center [56, 166] width 30 height 30
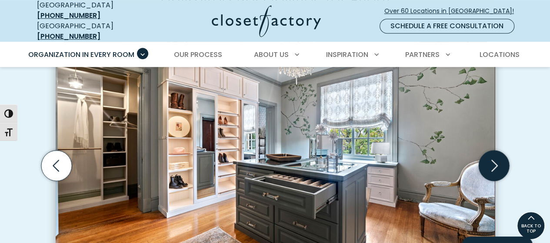
click at [502, 164] on icon "Next slide" at bounding box center [494, 166] width 30 height 30
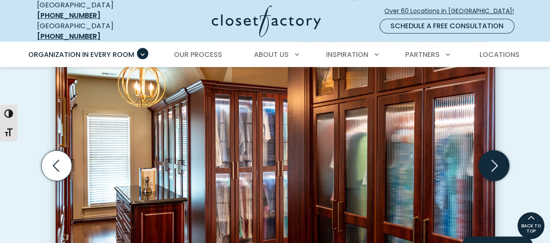
click at [500, 163] on icon "Next slide" at bounding box center [494, 166] width 30 height 30
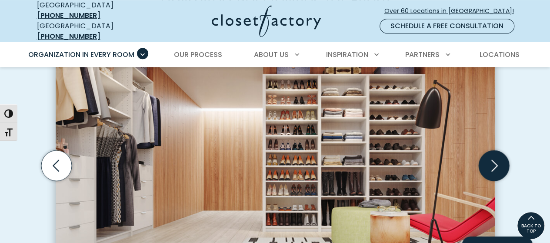
click at [500, 163] on icon "Next slide" at bounding box center [494, 166] width 30 height 30
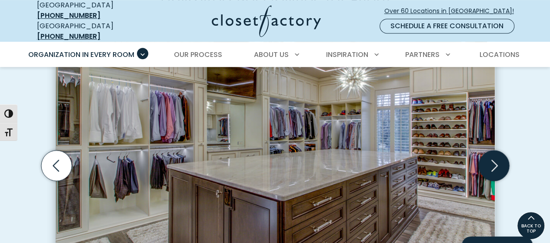
click at [500, 163] on icon "Next slide" at bounding box center [494, 166] width 30 height 30
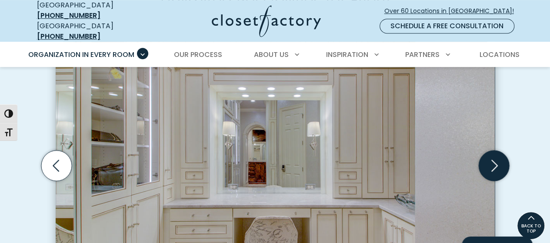
click at [500, 163] on icon "Next slide" at bounding box center [494, 166] width 30 height 30
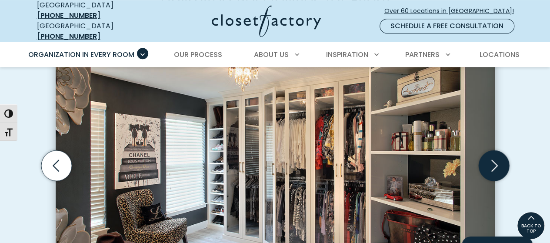
click at [500, 163] on icon "Next slide" at bounding box center [494, 166] width 30 height 30
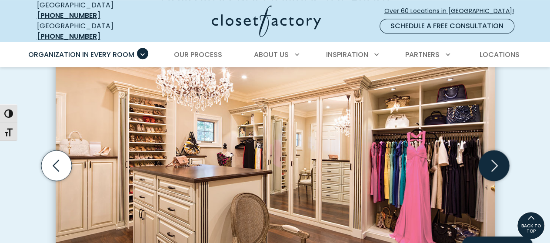
click at [500, 163] on icon "Next slide" at bounding box center [494, 166] width 30 height 30
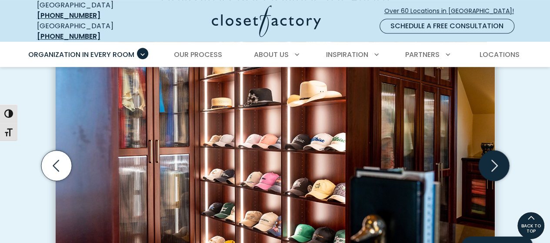
click at [500, 163] on icon "Next slide" at bounding box center [494, 166] width 30 height 30
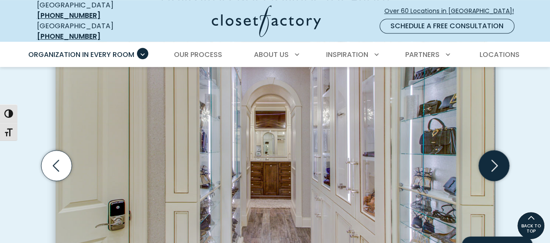
click at [500, 163] on icon "Next slide" at bounding box center [494, 166] width 30 height 30
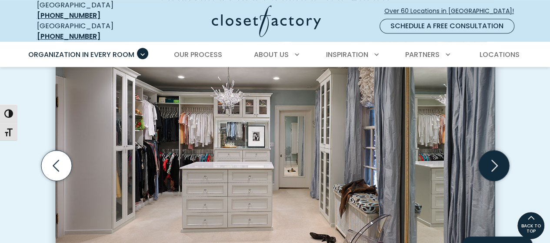
click at [500, 163] on icon "Next slide" at bounding box center [494, 166] width 30 height 30
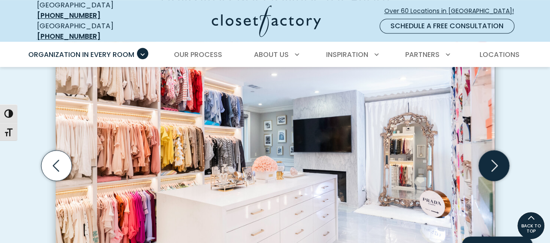
click at [500, 163] on icon "Next slide" at bounding box center [494, 166] width 30 height 30
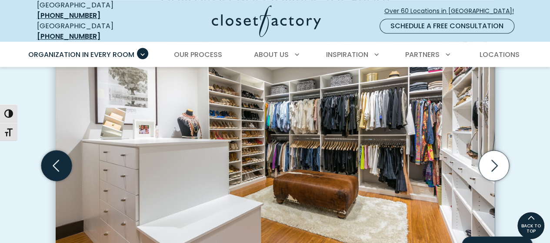
click at [52, 160] on icon "Previous slide" at bounding box center [56, 166] width 30 height 30
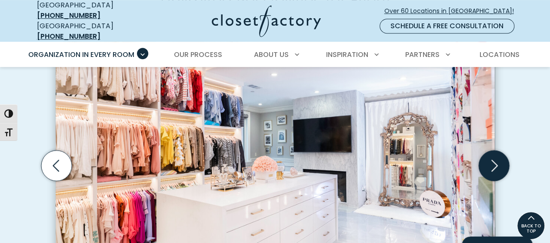
click at [492, 156] on icon "Next slide" at bounding box center [494, 166] width 30 height 30
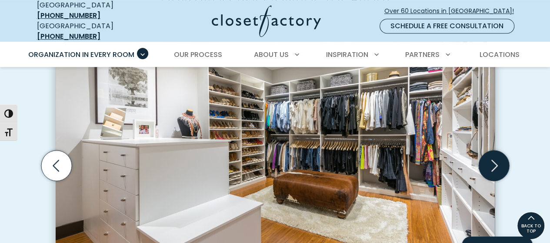
click at [492, 156] on icon "Next slide" at bounding box center [494, 166] width 30 height 30
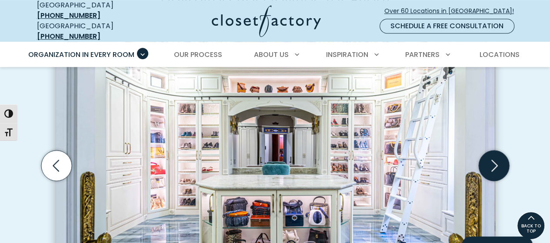
click at [492, 156] on icon "Next slide" at bounding box center [494, 166] width 30 height 30
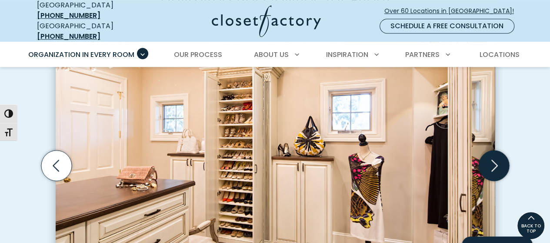
click at [492, 156] on icon "Next slide" at bounding box center [494, 166] width 30 height 30
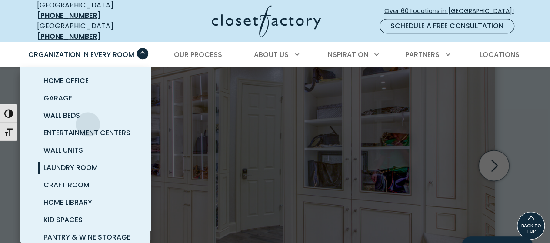
scroll to position [102, 0]
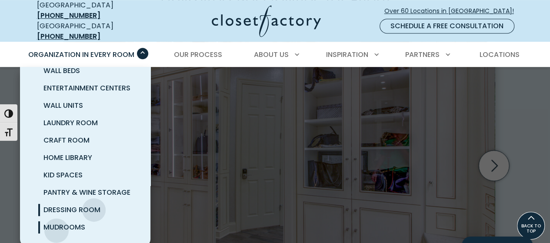
click at [57, 224] on span "Mudrooms" at bounding box center [65, 227] width 42 height 10
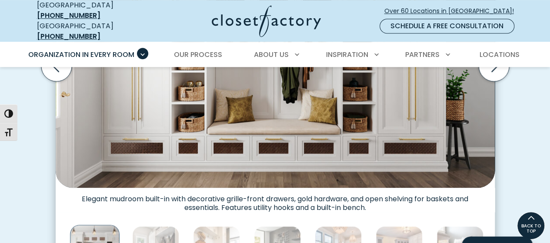
scroll to position [348, 0]
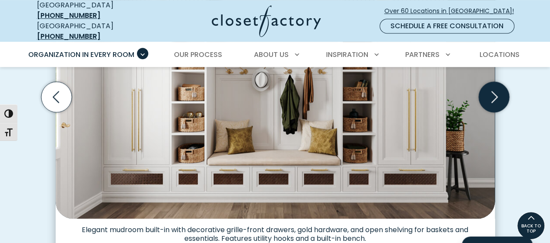
click at [497, 96] on icon "Next slide" at bounding box center [494, 97] width 30 height 30
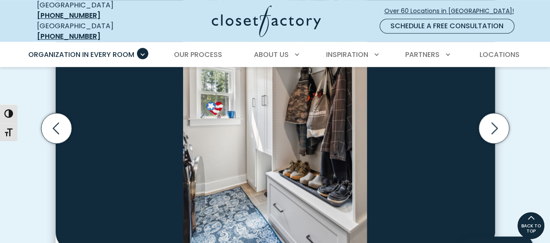
scroll to position [305, 0]
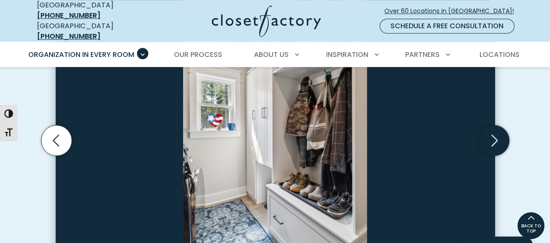
click at [487, 135] on icon "Next slide" at bounding box center [494, 140] width 30 height 30
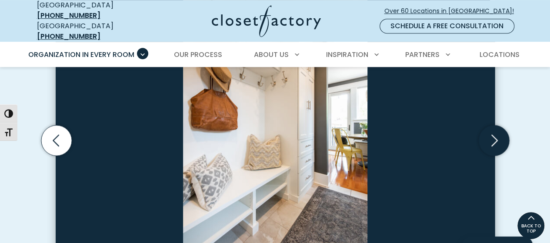
click at [487, 135] on icon "Next slide" at bounding box center [494, 140] width 30 height 30
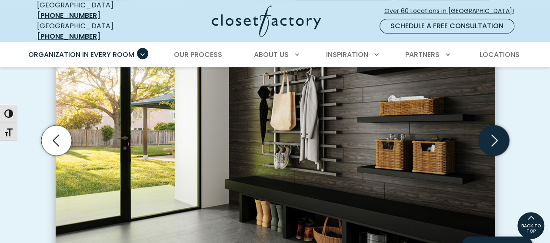
click at [492, 138] on icon "Next slide" at bounding box center [494, 140] width 30 height 30
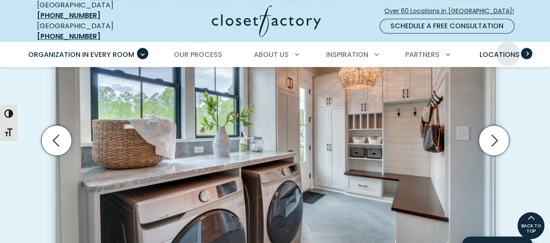
click at [508, 43] on link "Locations" at bounding box center [499, 55] width 57 height 24
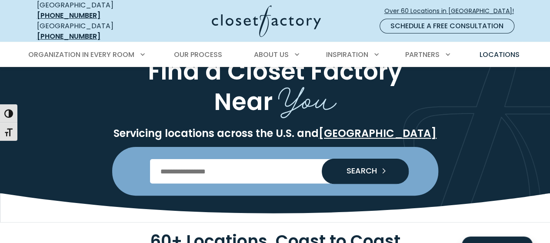
scroll to position [44, 0]
click at [184, 162] on input "Enter Postal Code" at bounding box center [275, 171] width 250 height 24
type input "*******"
click at [343, 159] on button "SEARCH" at bounding box center [365, 171] width 87 height 24
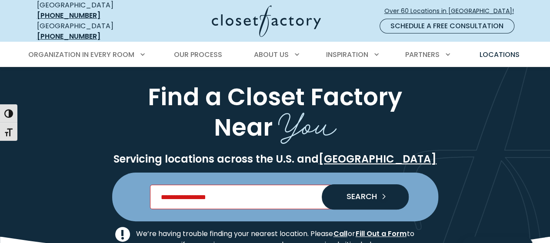
click at [255, 185] on input "Enter Postal Code" at bounding box center [275, 197] width 250 height 24
type input "*****"
click at [345, 194] on button "SEARCH" at bounding box center [365, 197] width 87 height 24
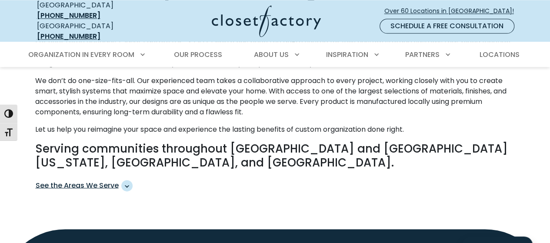
scroll to position [435, 0]
